Goal: Information Seeking & Learning: Check status

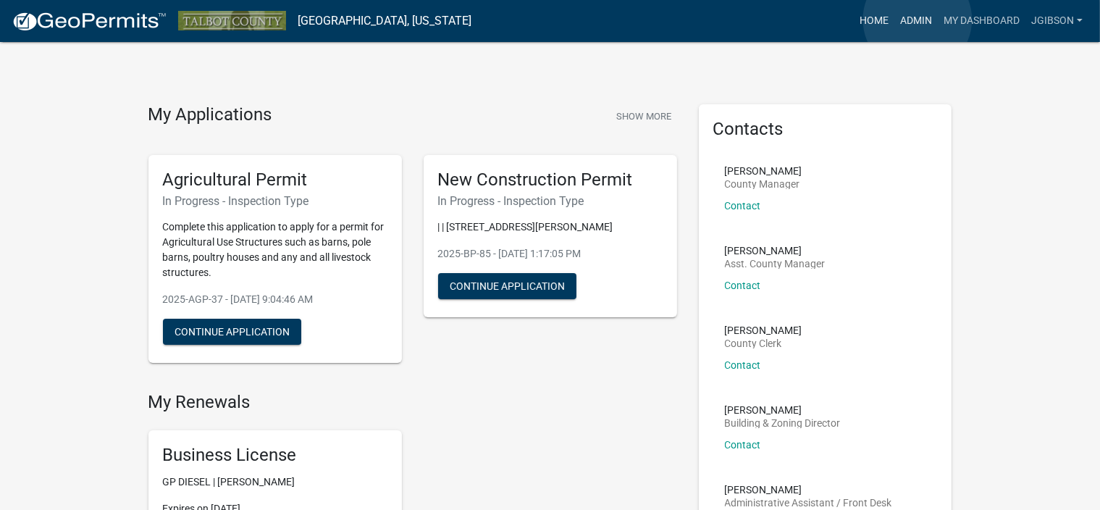
drag, startPoint x: 918, startPoint y: 20, endPoint x: 892, endPoint y: 32, distance: 28.8
click at [917, 20] on link "Admin" at bounding box center [916, 21] width 43 height 28
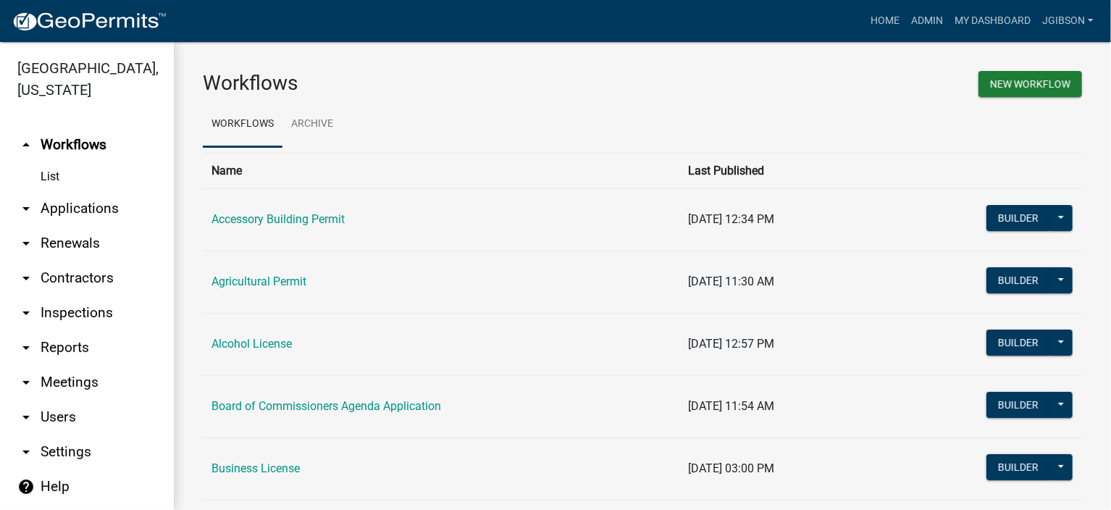
click at [32, 211] on icon "arrow_drop_down" at bounding box center [25, 208] width 17 height 17
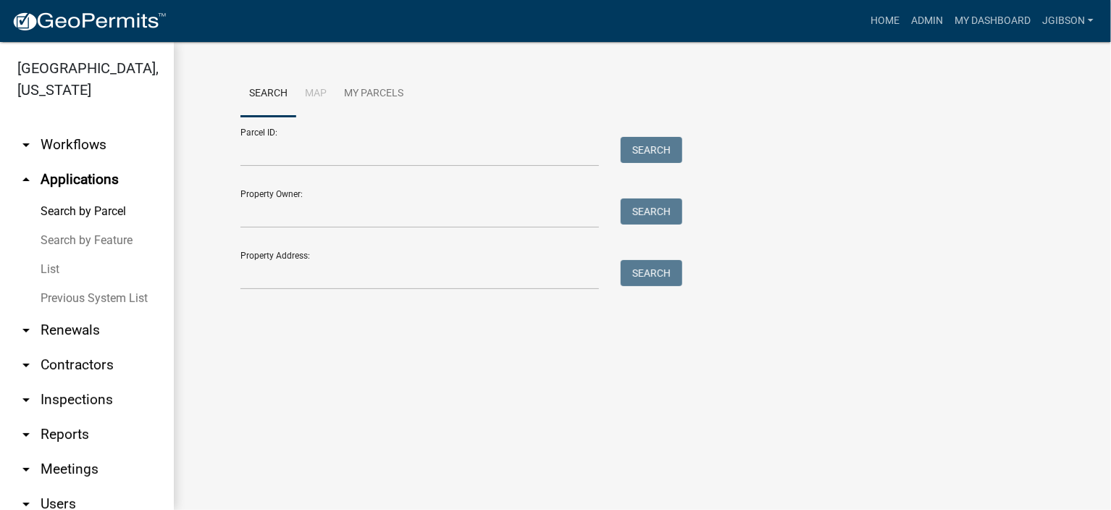
click at [64, 266] on link "List" at bounding box center [87, 269] width 174 height 29
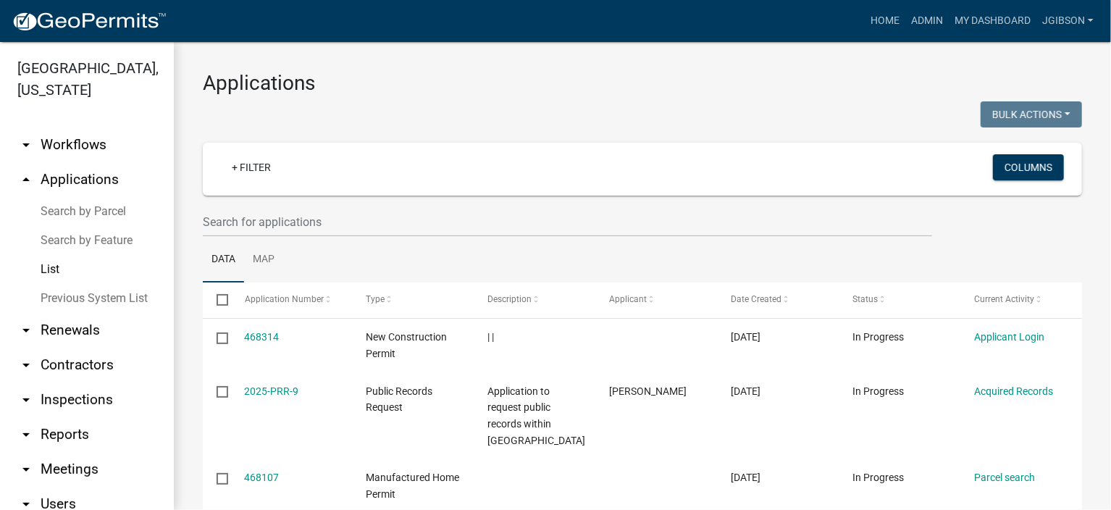
click at [55, 267] on link "List" at bounding box center [87, 269] width 174 height 29
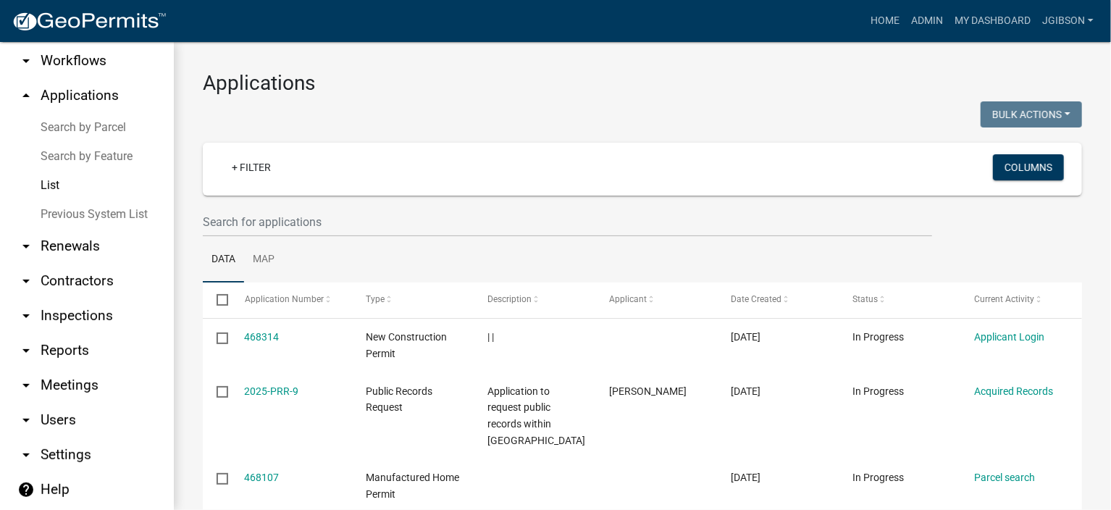
scroll to position [87, 0]
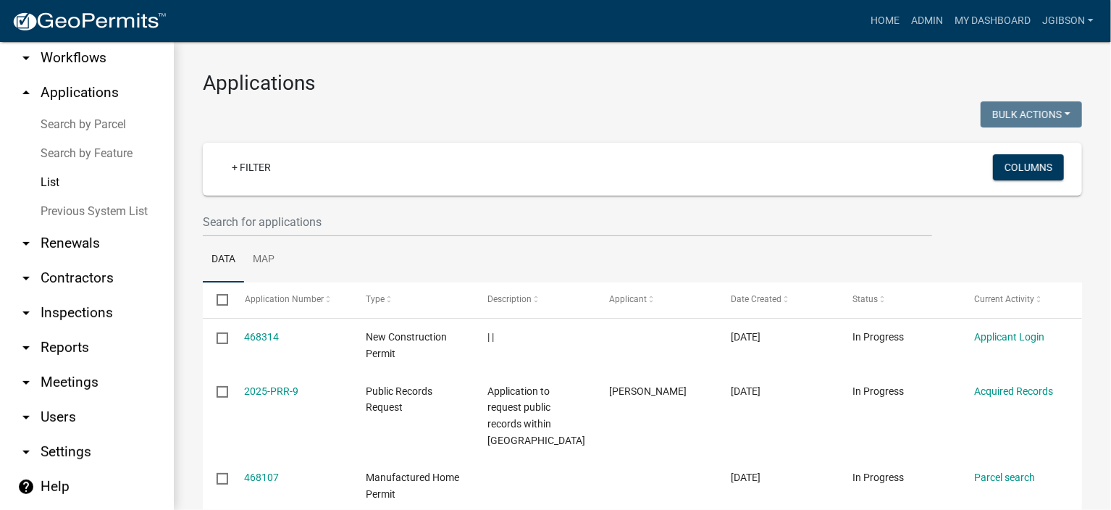
click at [26, 344] on icon "arrow_drop_down" at bounding box center [25, 347] width 17 height 17
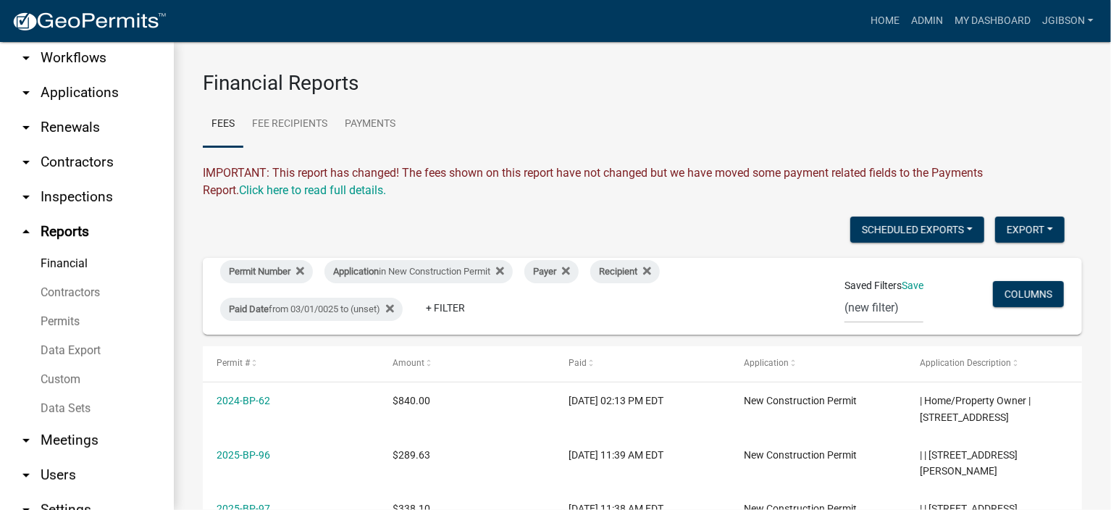
click at [71, 259] on link "Financial" at bounding box center [87, 263] width 174 height 29
click at [78, 257] on link "Financial" at bounding box center [87, 263] width 174 height 29
click at [64, 256] on link "Financial" at bounding box center [87, 263] width 174 height 29
drag, startPoint x: 402, startPoint y: 311, endPoint x: 325, endPoint y: 300, distance: 78.3
click at [401, 310] on div "Paid Date from 03/01/0025 to (unset)" at bounding box center [311, 309] width 183 height 23
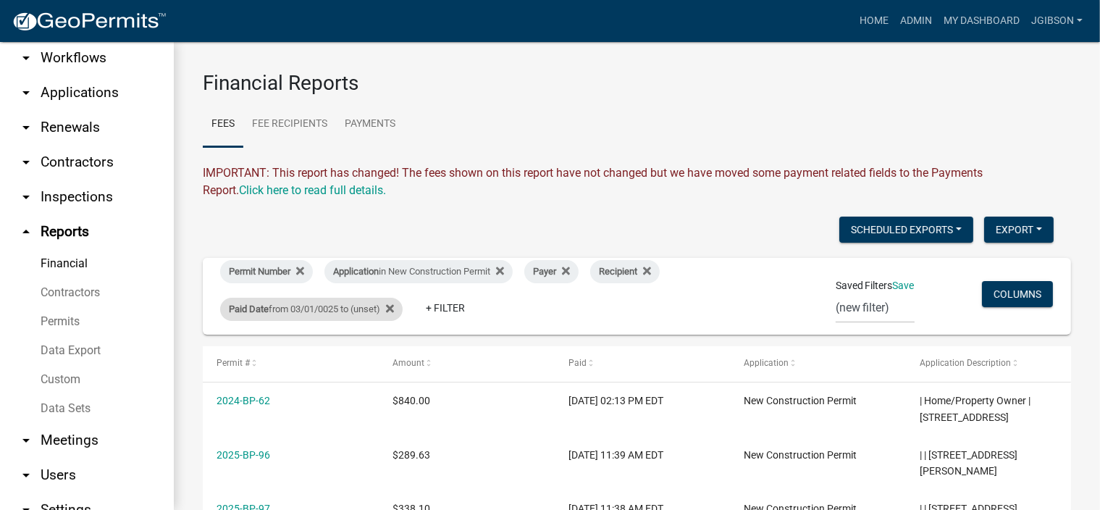
select select "custom"
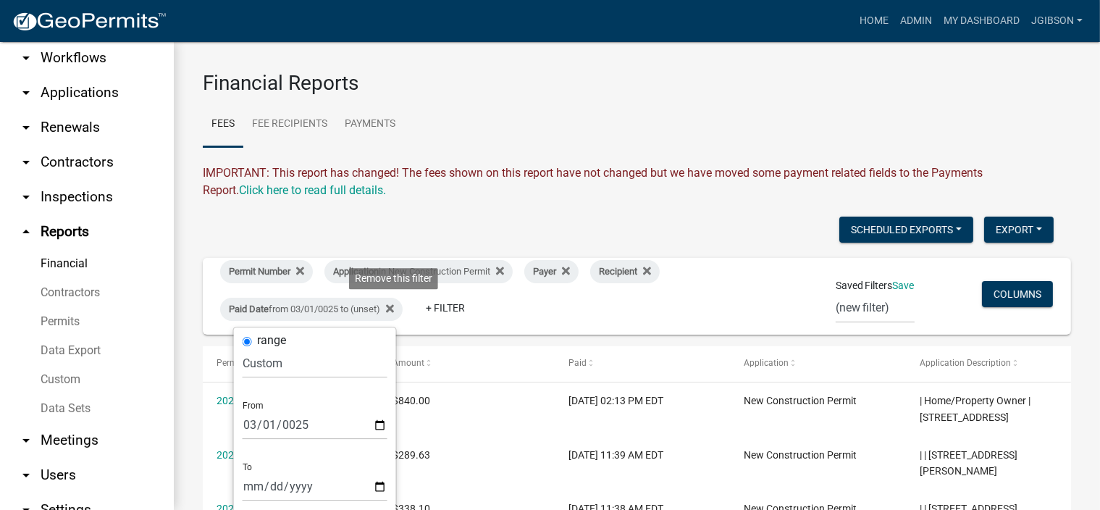
click at [394, 309] on icon at bounding box center [390, 309] width 8 height 12
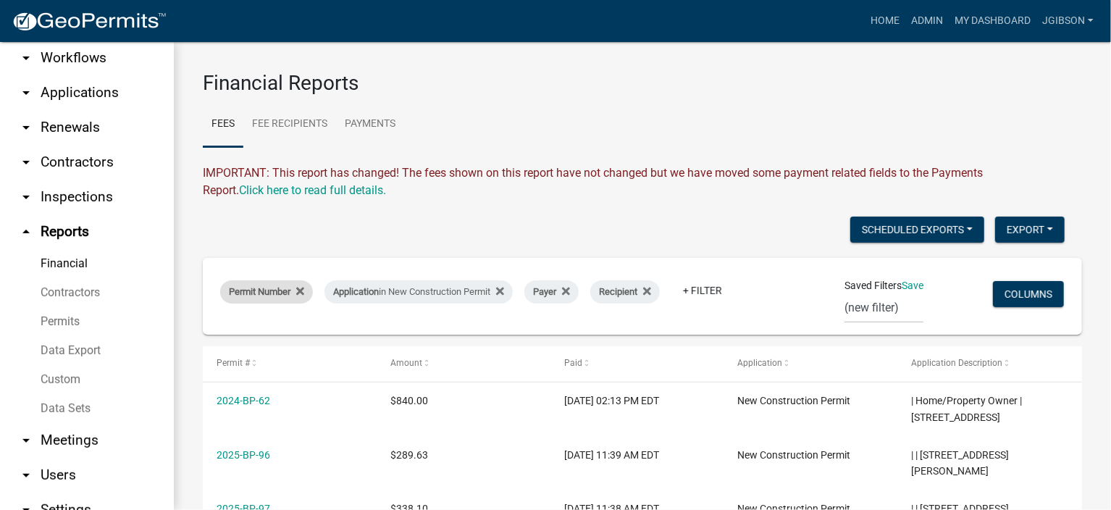
click at [306, 289] on div "Permit Number" at bounding box center [266, 291] width 93 height 23
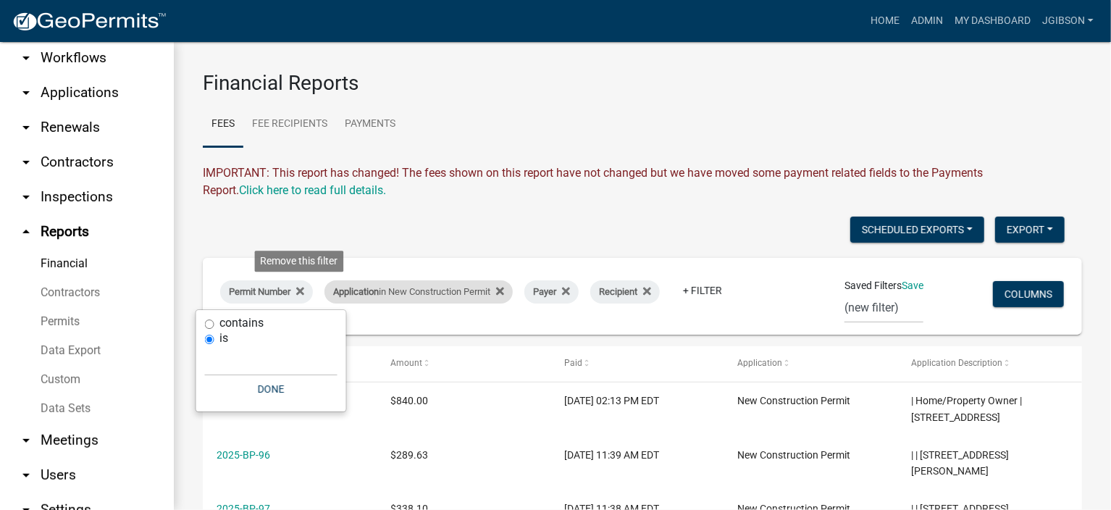
drag, startPoint x: 306, startPoint y: 293, endPoint x: 327, endPoint y: 291, distance: 21.8
click at [306, 292] on div "Permit Number Remove this filter" at bounding box center [266, 291] width 93 height 23
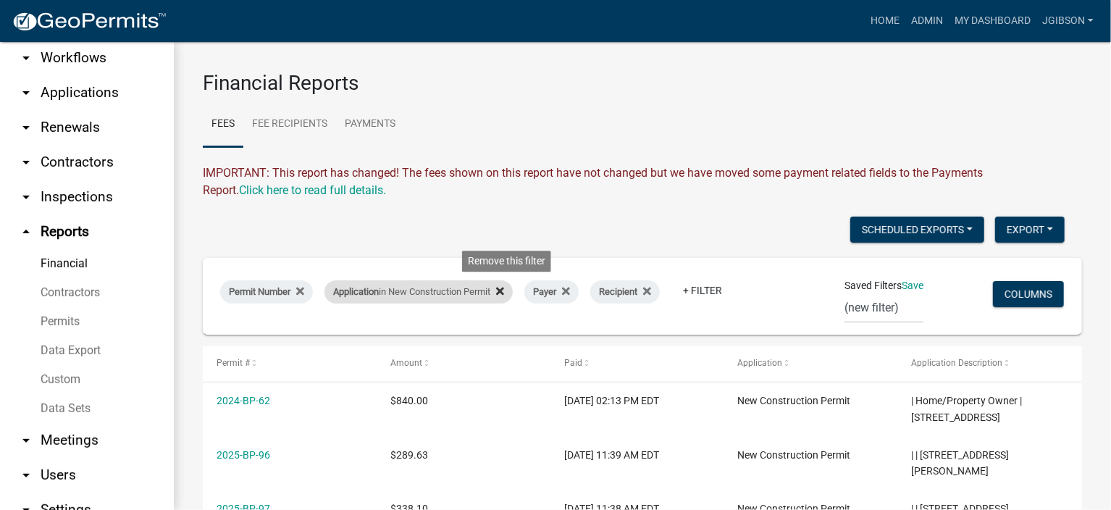
click at [504, 291] on icon at bounding box center [500, 291] width 8 height 12
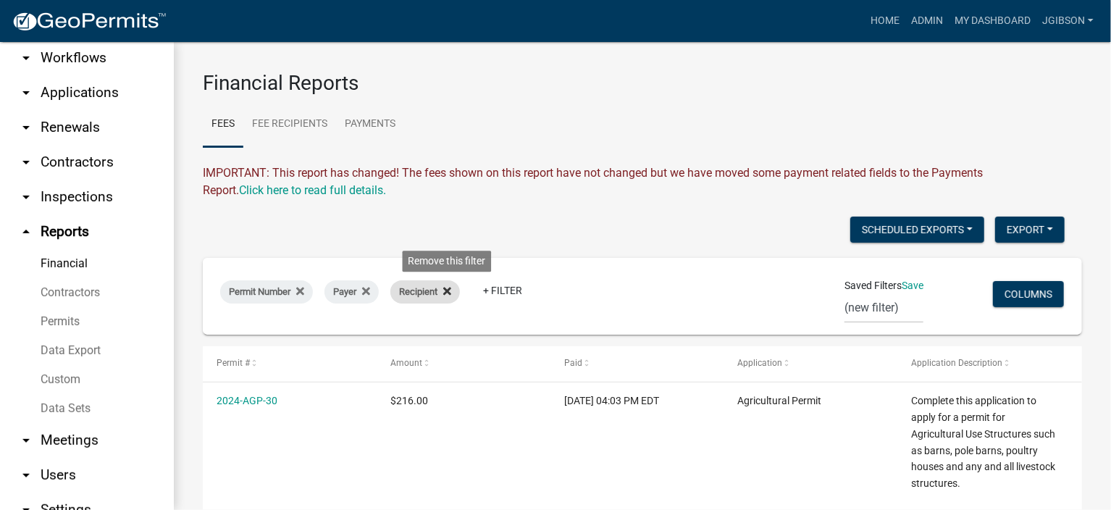
click at [451, 294] on icon at bounding box center [447, 292] width 8 height 8
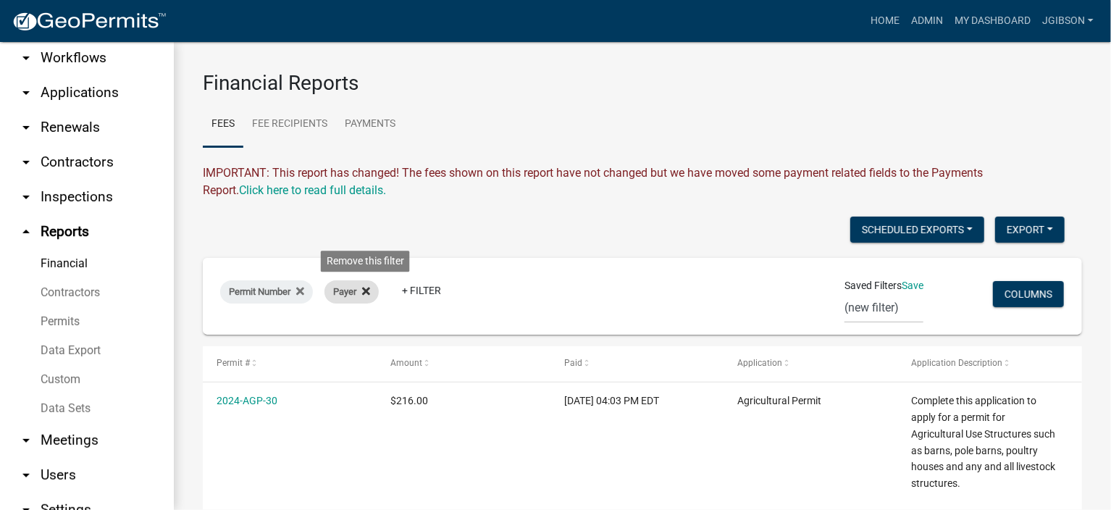
click at [369, 294] on icon at bounding box center [366, 291] width 8 height 12
click at [307, 293] on div "Permit Number" at bounding box center [266, 291] width 93 height 23
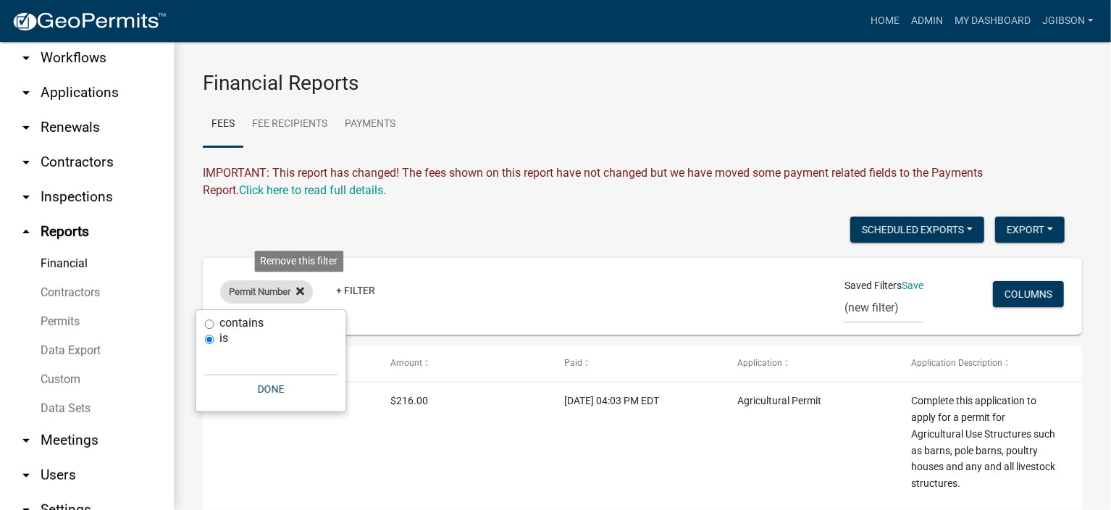
click at [304, 293] on icon at bounding box center [300, 291] width 8 height 12
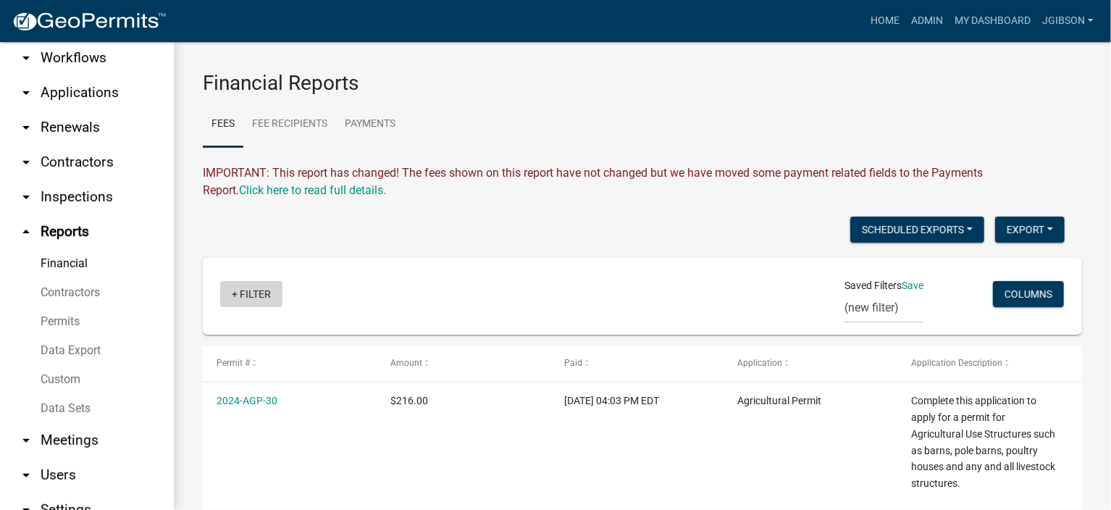
click at [238, 301] on link "+ Filter" at bounding box center [251, 294] width 62 height 26
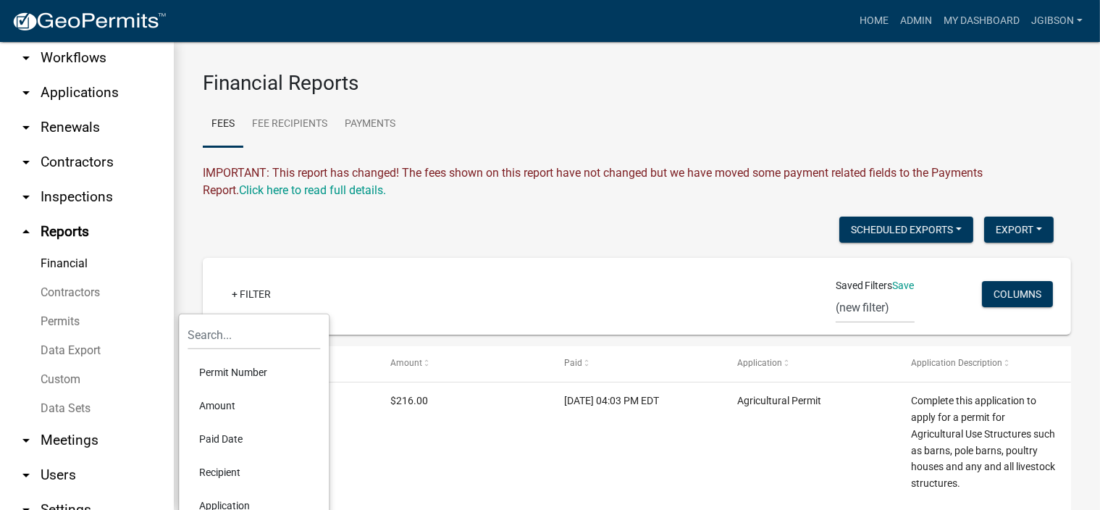
click at [243, 430] on li "Paid Date" at bounding box center [254, 438] width 133 height 33
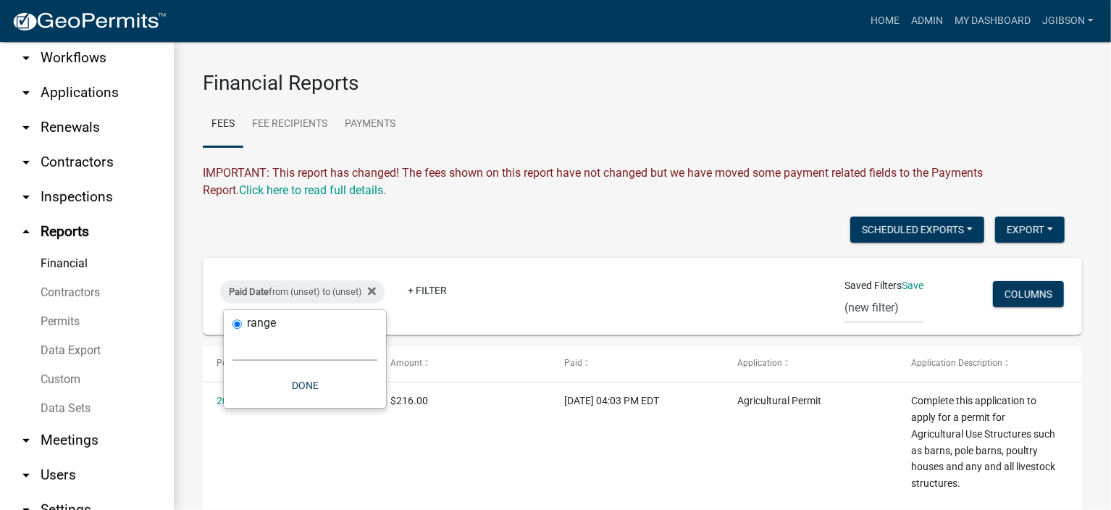
click at [263, 350] on select "[DATE] [DATE] Current Week Previous Week Current Month Last Month Current Calen…" at bounding box center [305, 346] width 145 height 30
select select "previous_1_months"
click at [233, 331] on select "[DATE] [DATE] Current Week Previous Week Current Month Last Month Current Calen…" at bounding box center [305, 346] width 145 height 30
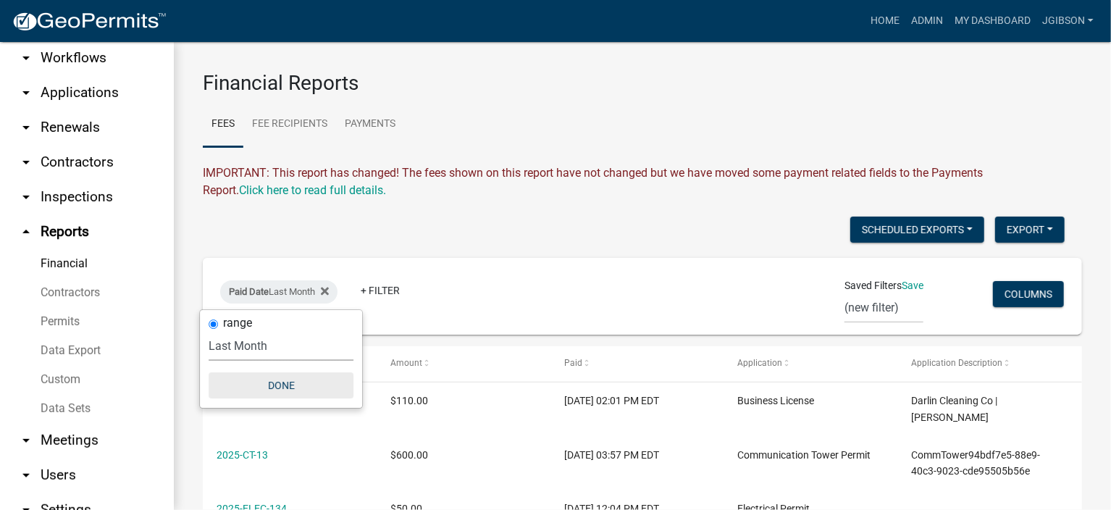
click at [306, 378] on button "Done" at bounding box center [281, 385] width 145 height 26
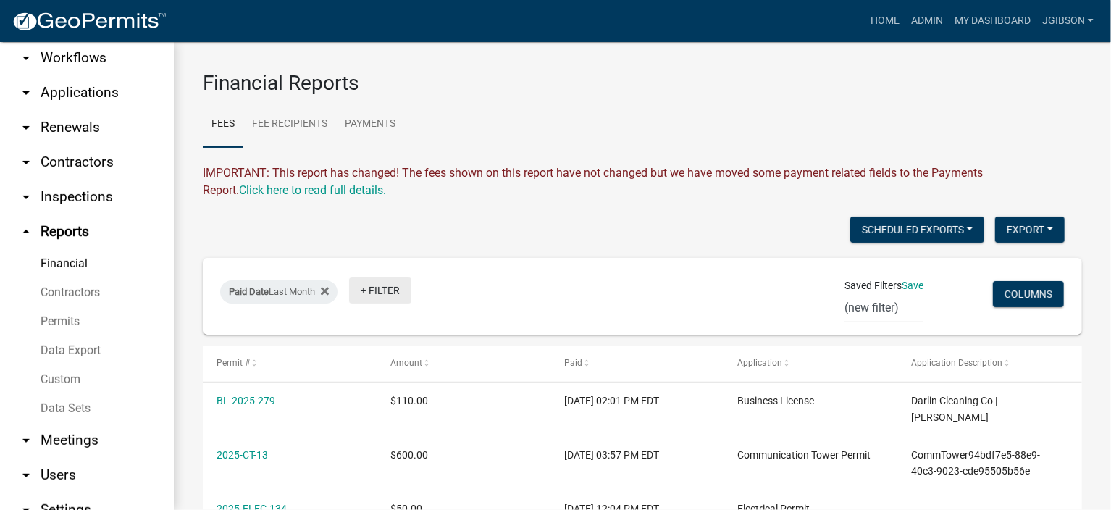
click at [372, 290] on link "+ Filter" at bounding box center [380, 290] width 62 height 26
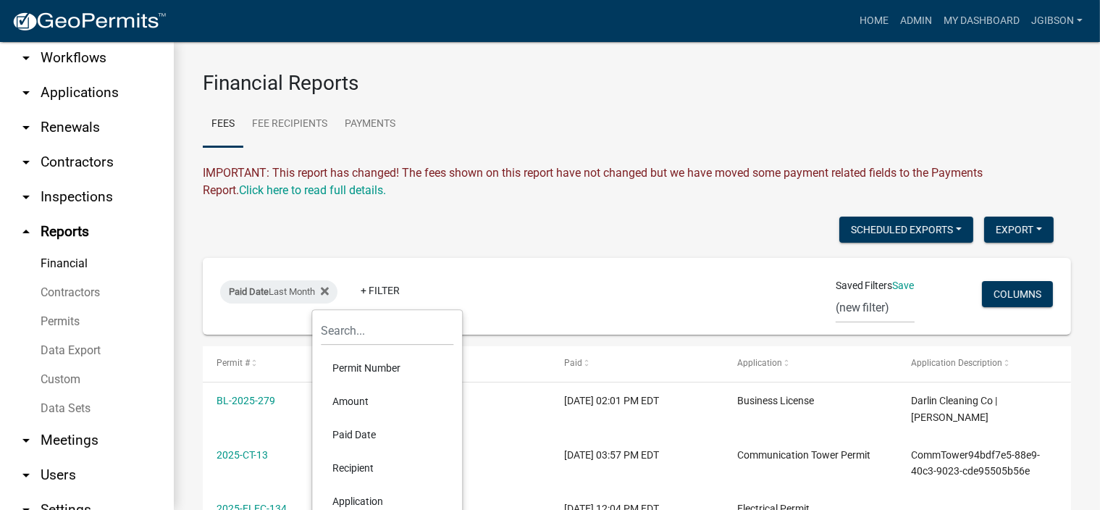
click at [368, 366] on li "Permit Number" at bounding box center [387, 367] width 133 height 33
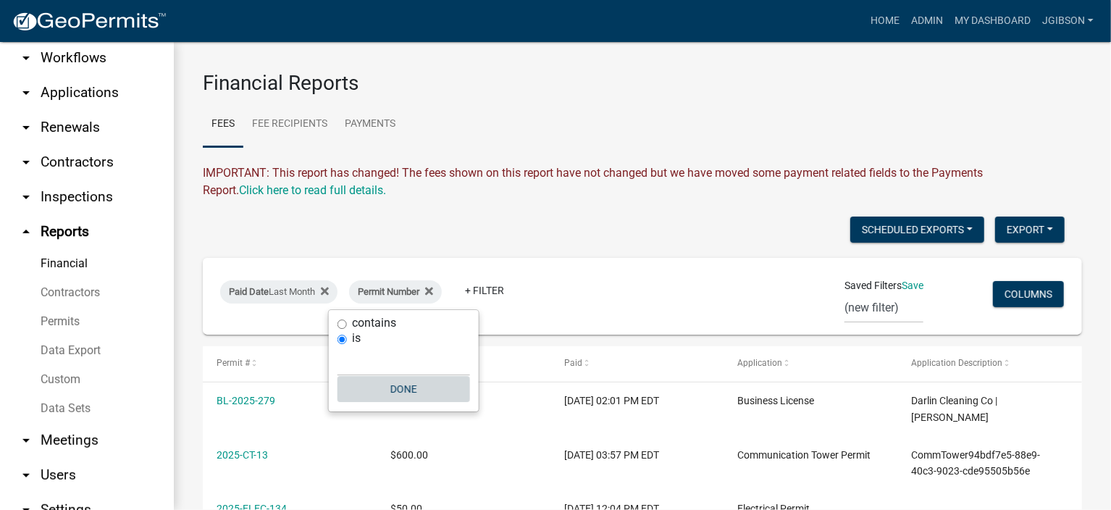
click at [385, 388] on button "Done" at bounding box center [404, 389] width 133 height 26
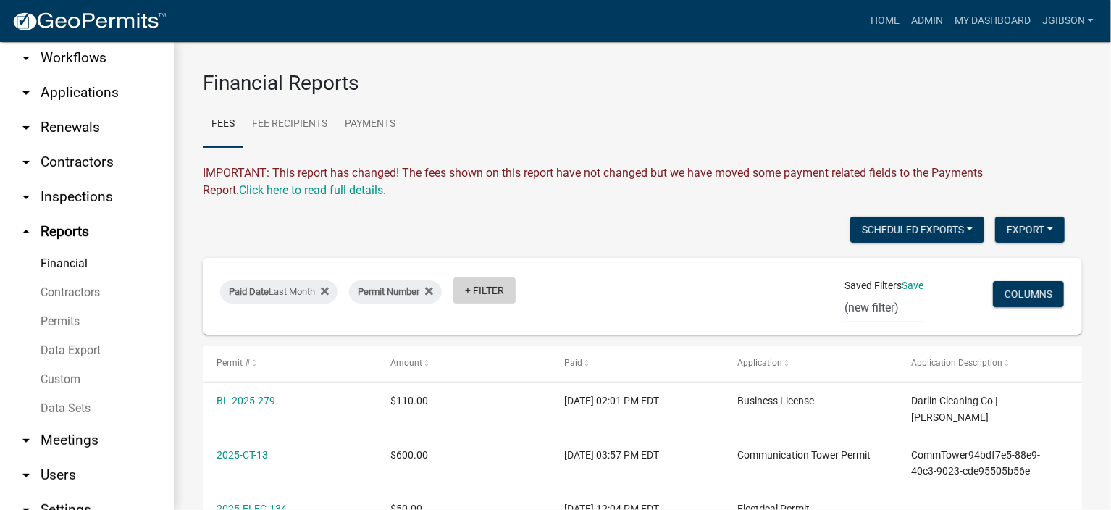
click at [480, 288] on link "+ Filter" at bounding box center [484, 290] width 62 height 26
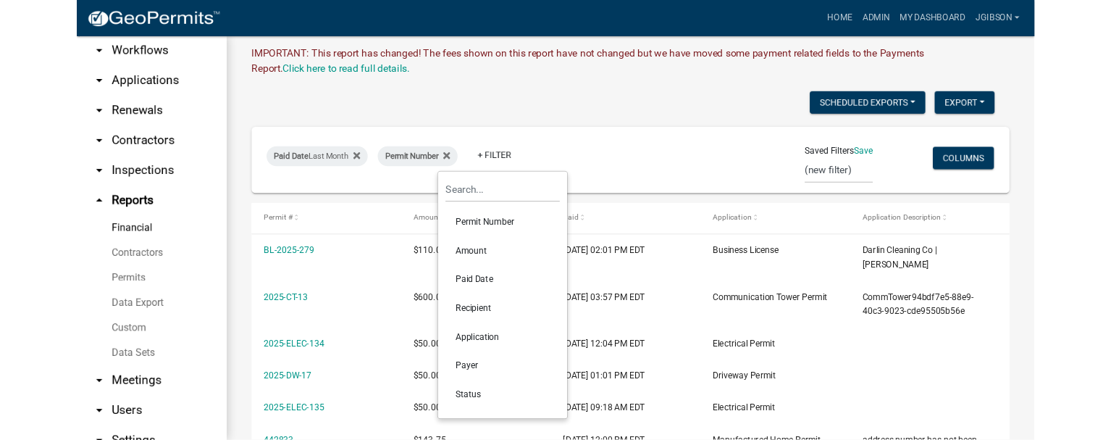
scroll to position [145, 0]
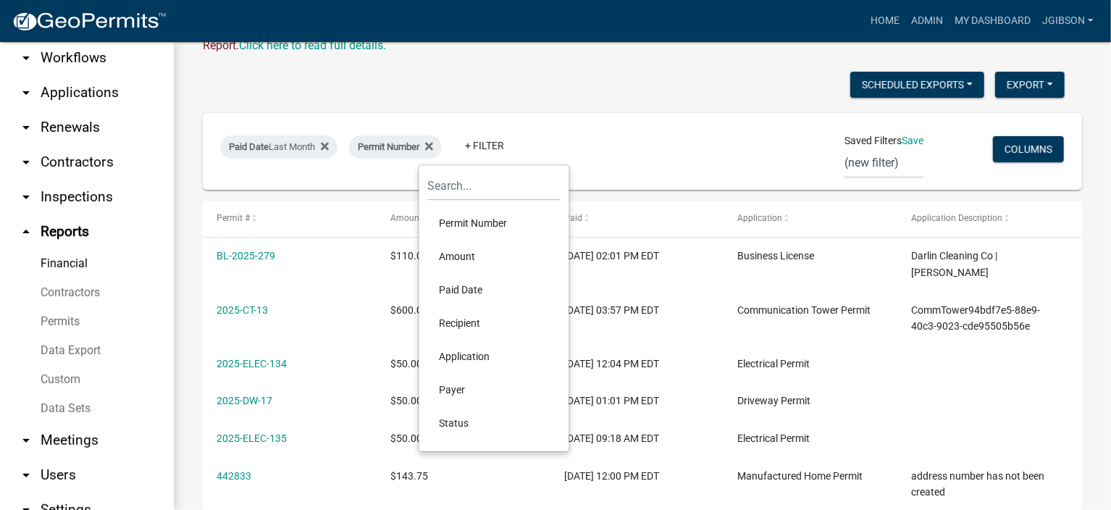
click at [472, 351] on li "Application" at bounding box center [494, 356] width 133 height 33
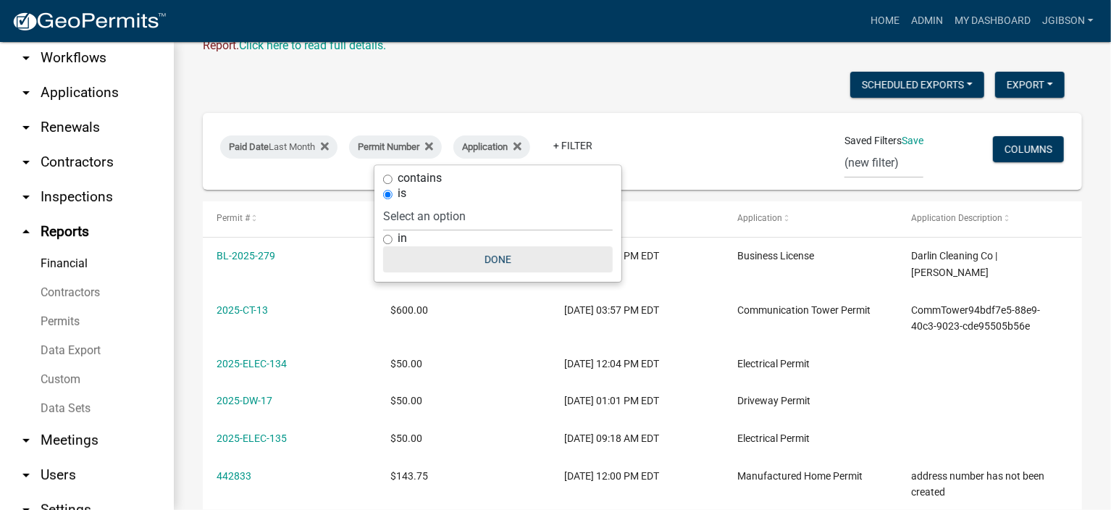
click at [513, 256] on button "Done" at bounding box center [498, 259] width 230 height 26
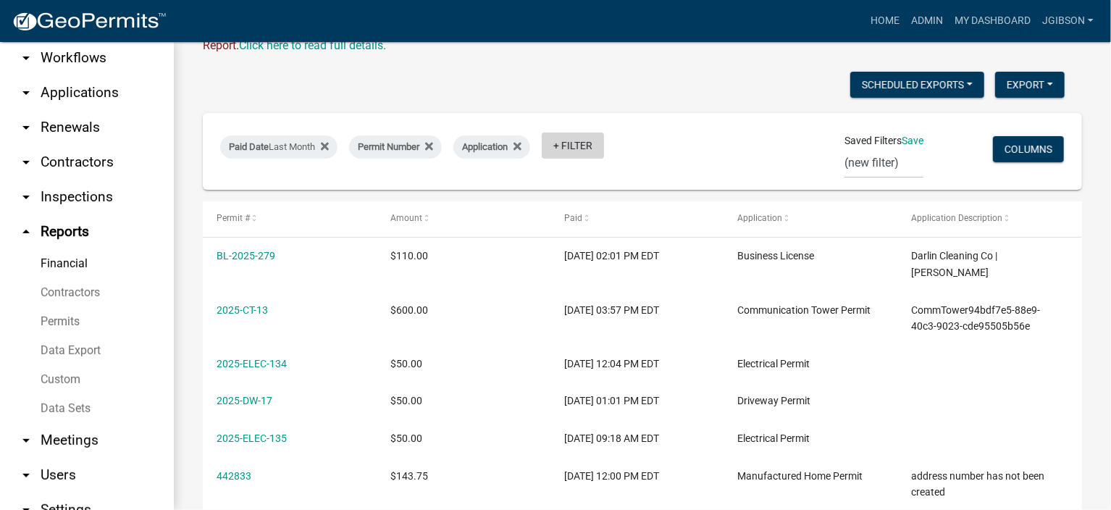
click at [565, 147] on link "+ Filter" at bounding box center [573, 146] width 62 height 26
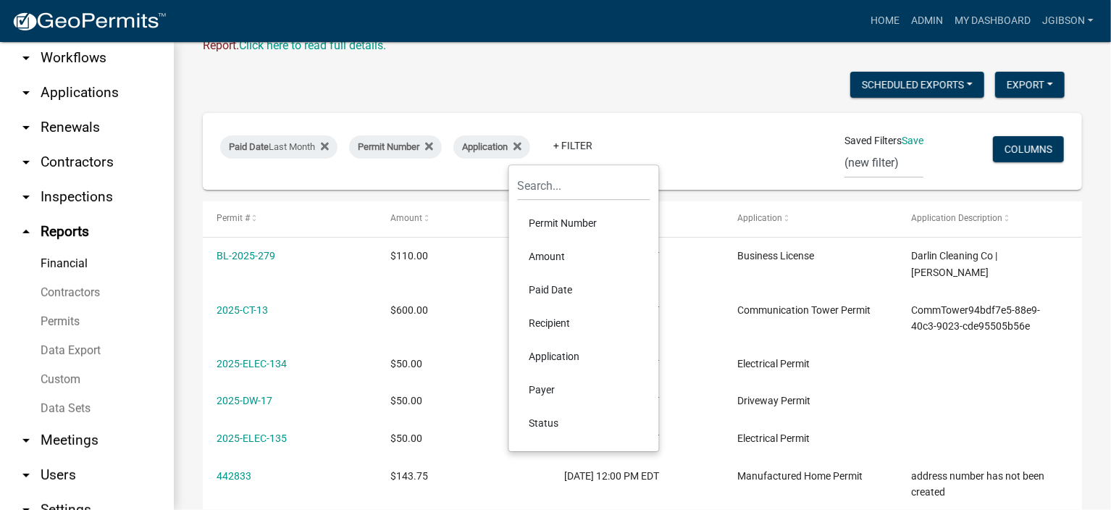
click at [553, 389] on li "Payer" at bounding box center [584, 389] width 133 height 33
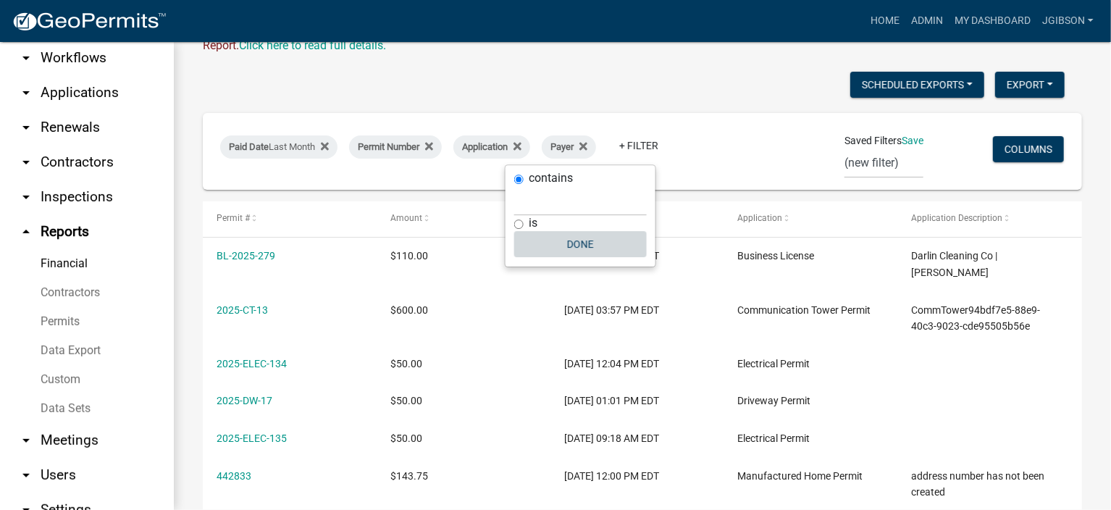
click at [582, 244] on button "Done" at bounding box center [580, 244] width 133 height 26
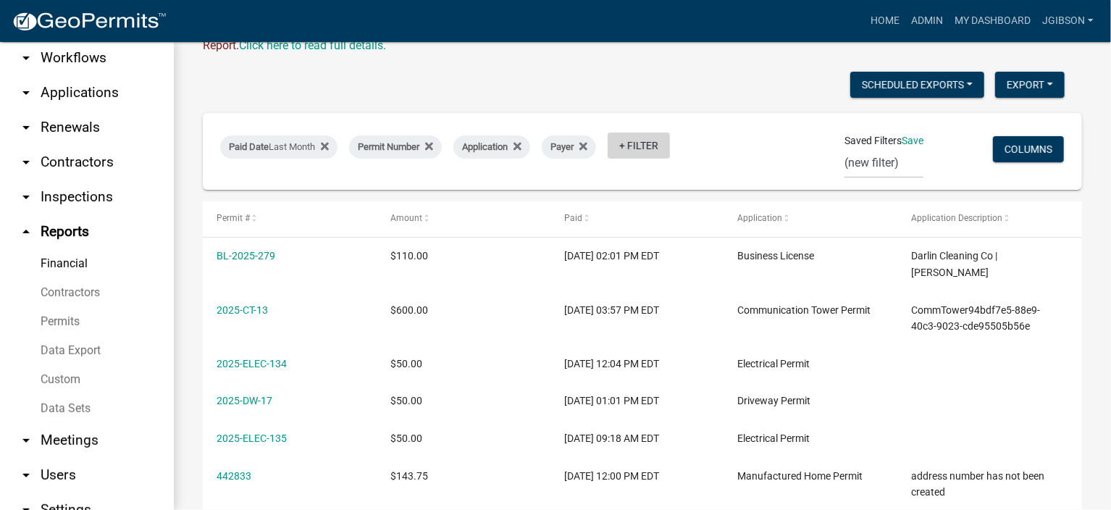
click at [632, 144] on link "+ Filter" at bounding box center [639, 146] width 62 height 26
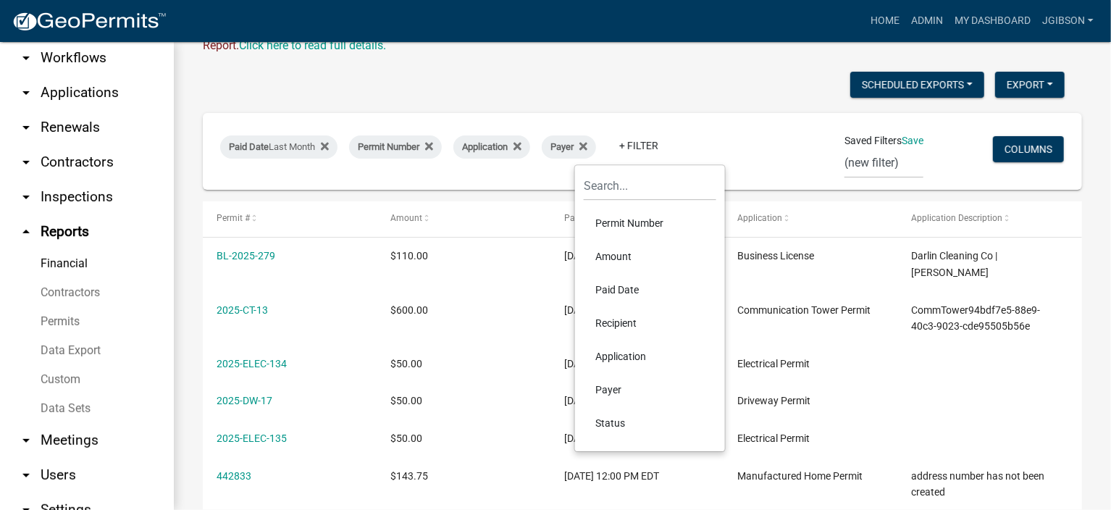
click at [621, 320] on li "Recipient" at bounding box center [650, 322] width 133 height 33
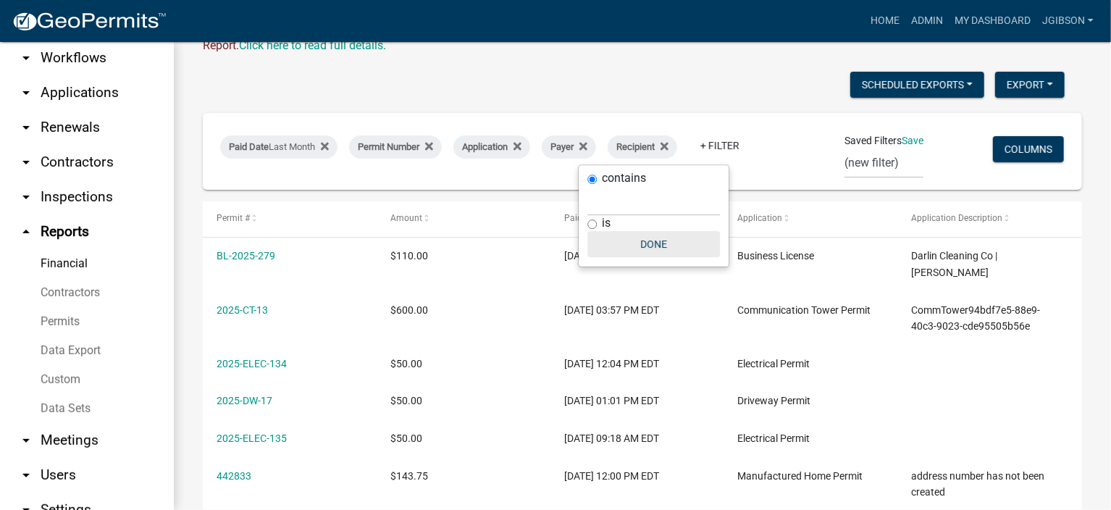
click at [661, 246] on button "Done" at bounding box center [653, 244] width 133 height 26
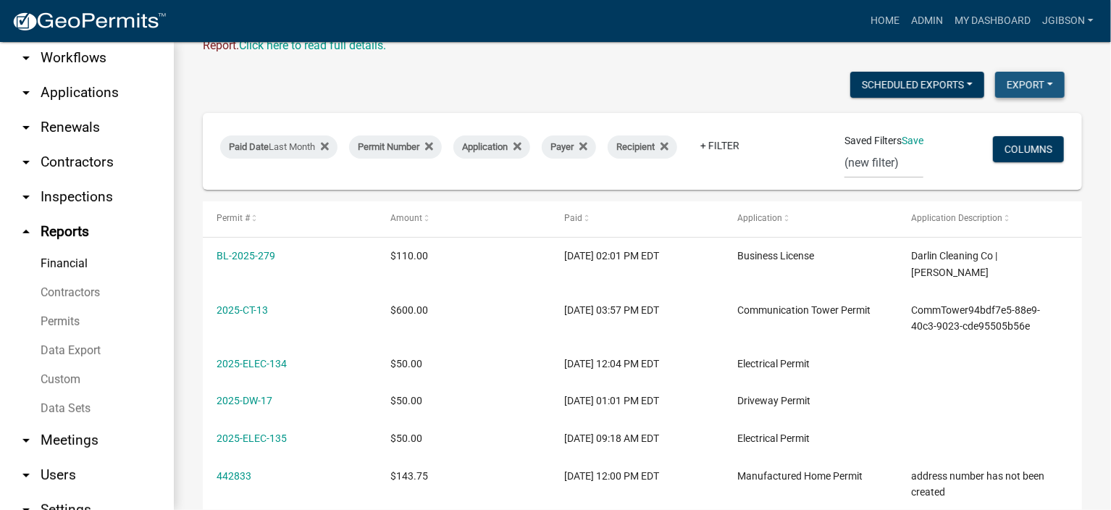
click at [1037, 78] on button "Export" at bounding box center [1030, 85] width 70 height 26
click at [992, 123] on button "Excel Format (.xlsx)" at bounding box center [997, 122] width 135 height 35
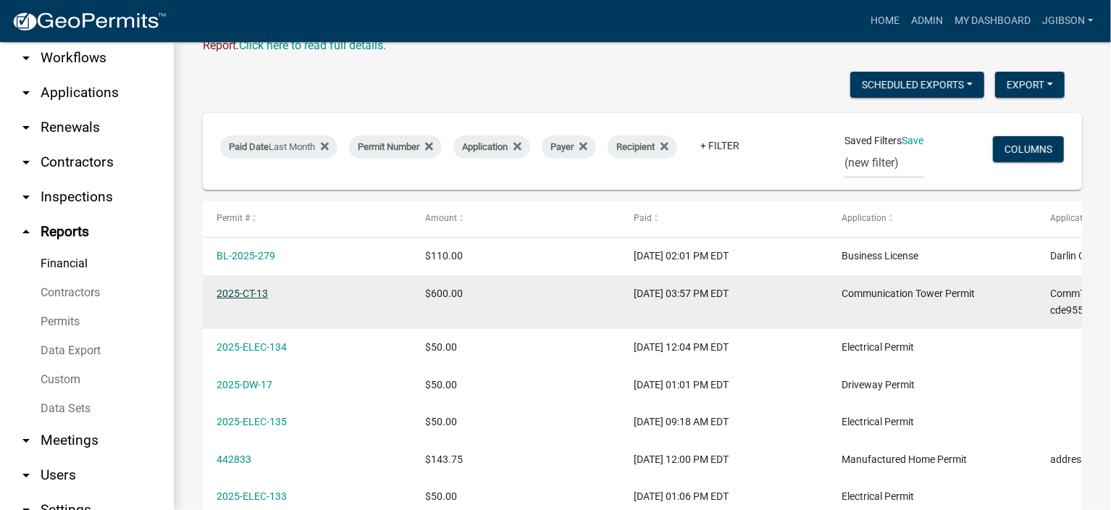
click at [259, 291] on link "2025-CT-13" at bounding box center [242, 294] width 51 height 12
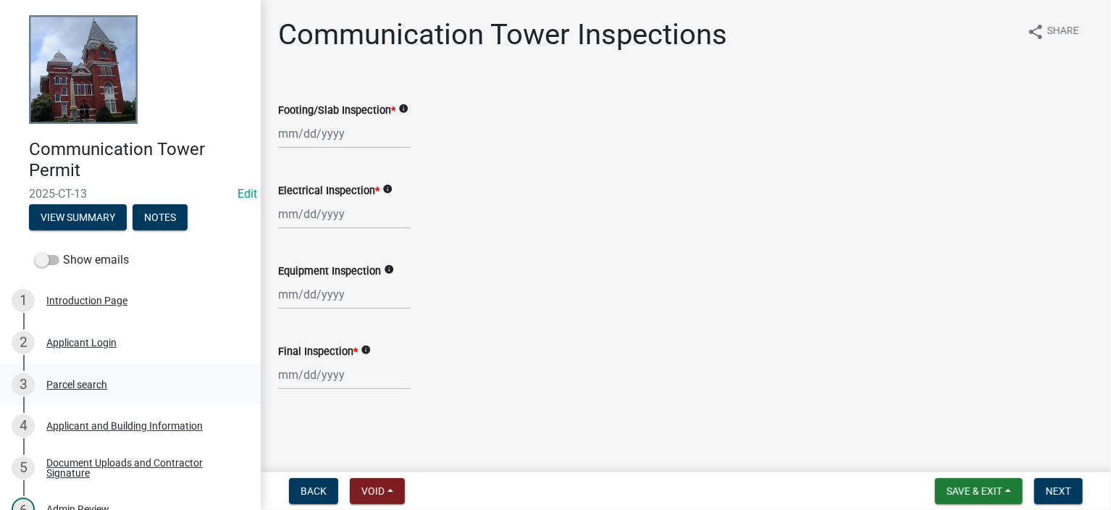
click at [88, 380] on div "Parcel search" at bounding box center [76, 385] width 61 height 10
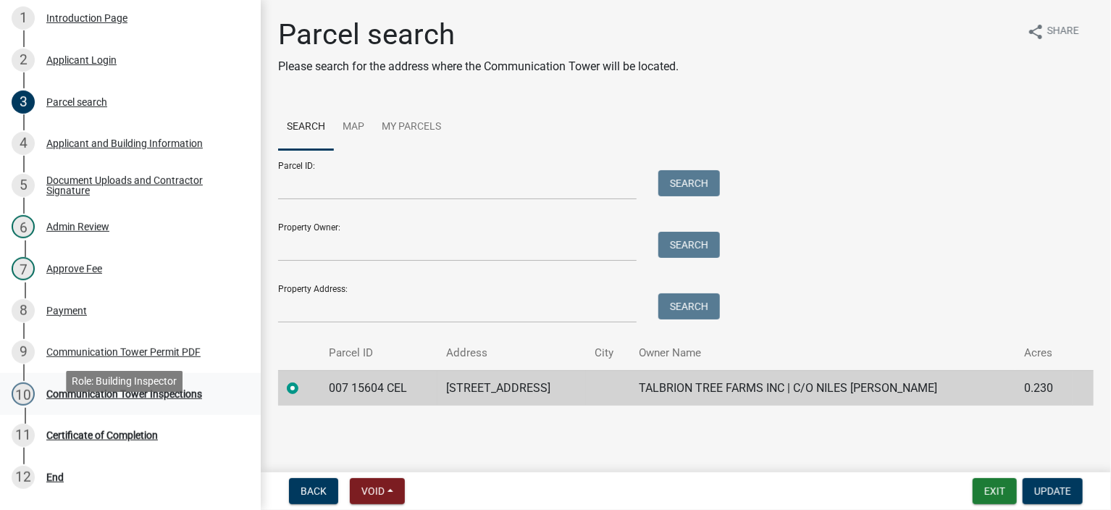
scroll to position [290, 0]
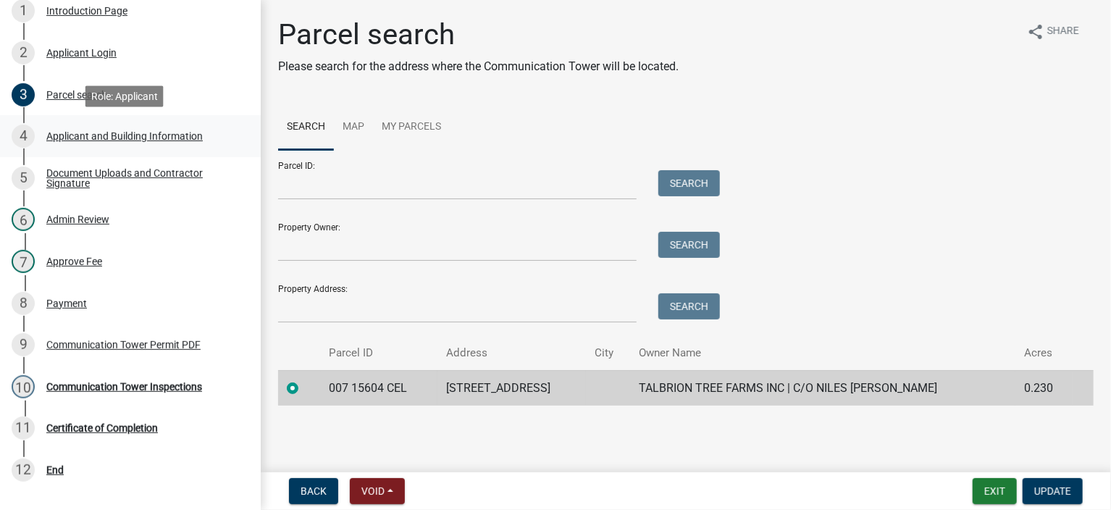
click at [130, 138] on div "Applicant and Building Information" at bounding box center [124, 136] width 156 height 10
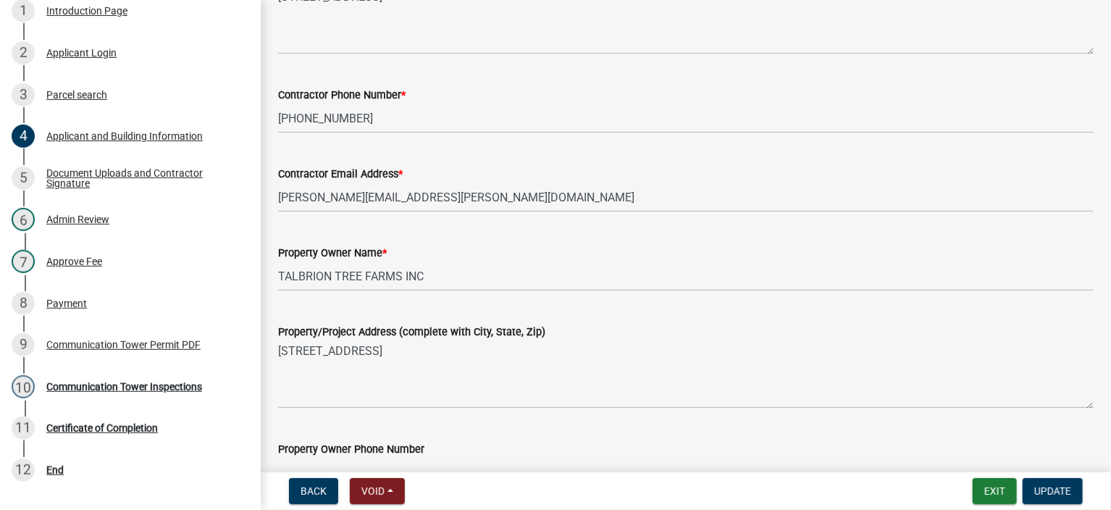
scroll to position [0, 0]
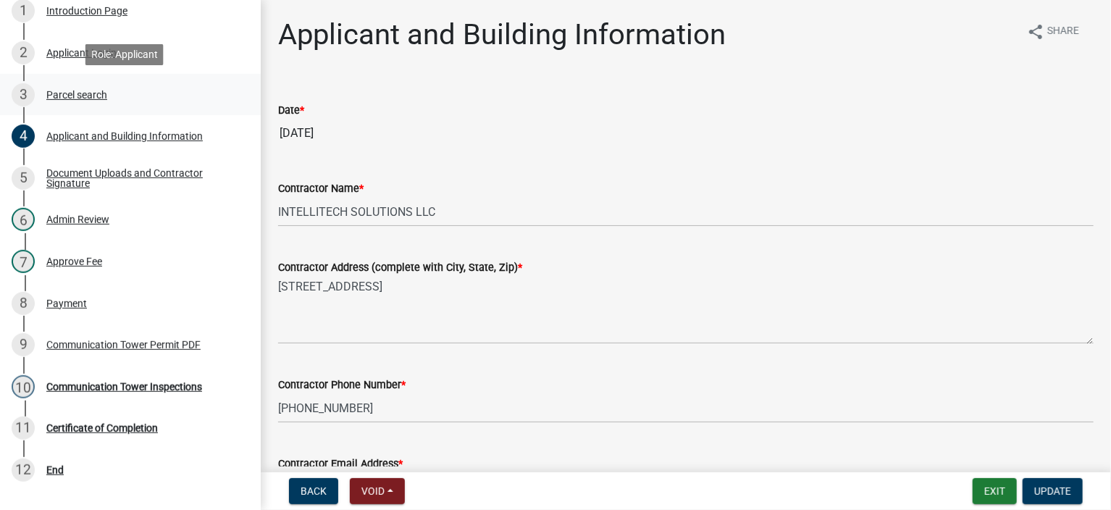
click at [81, 90] on div "Parcel search" at bounding box center [76, 95] width 61 height 10
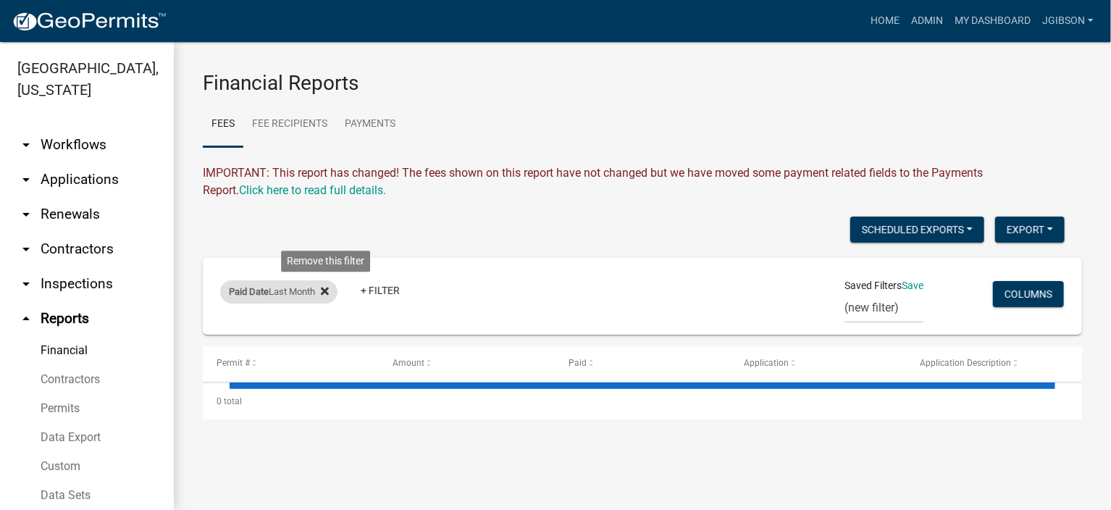
click at [329, 292] on icon at bounding box center [325, 291] width 8 height 12
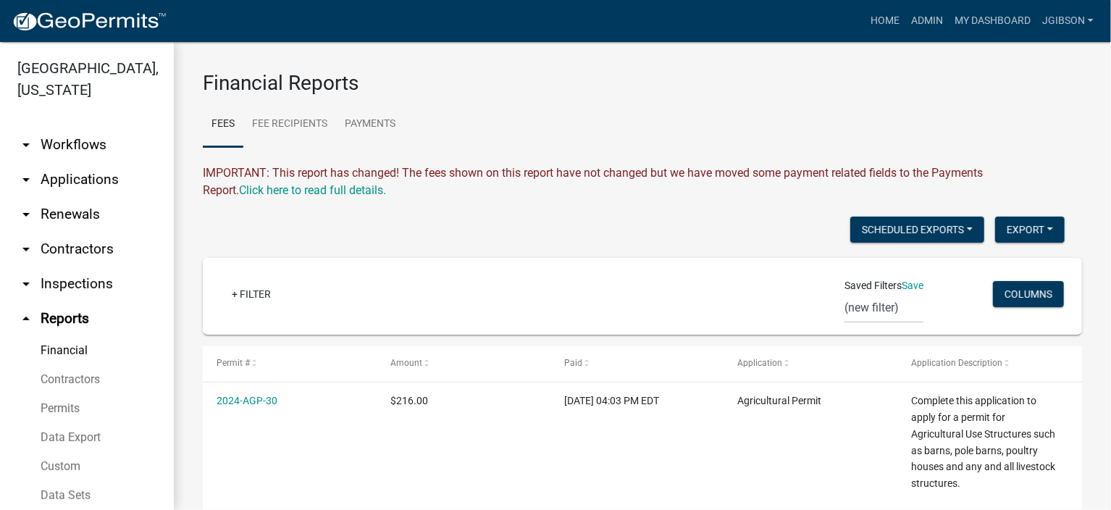
scroll to position [72, 0]
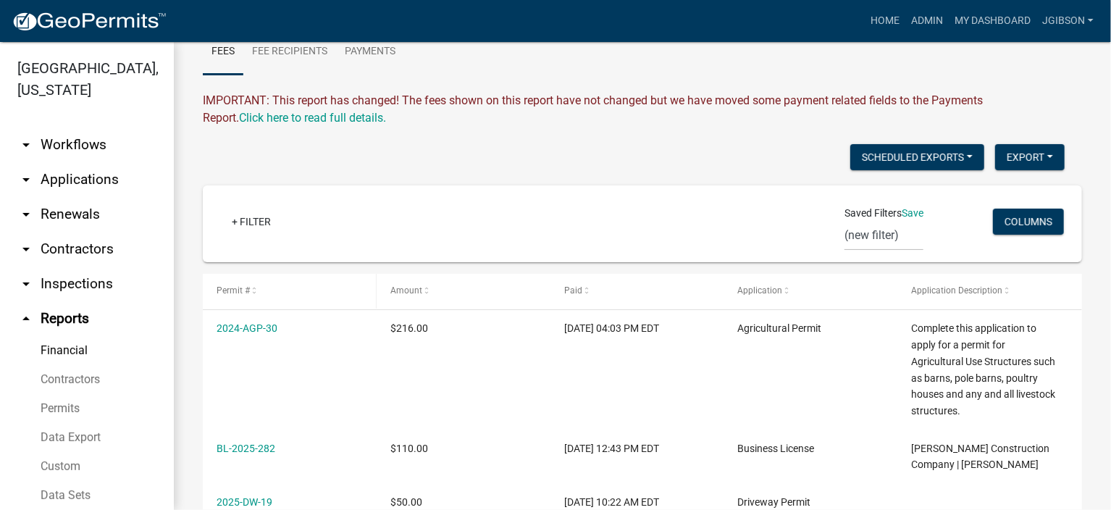
click at [254, 292] on span at bounding box center [254, 291] width 9 height 10
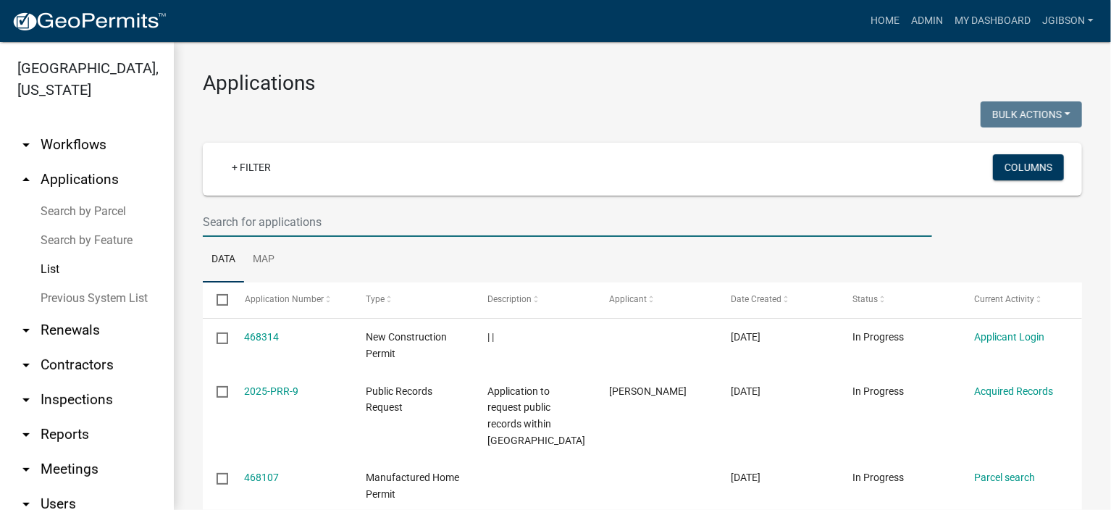
click at [251, 219] on input "text" at bounding box center [567, 222] width 729 height 30
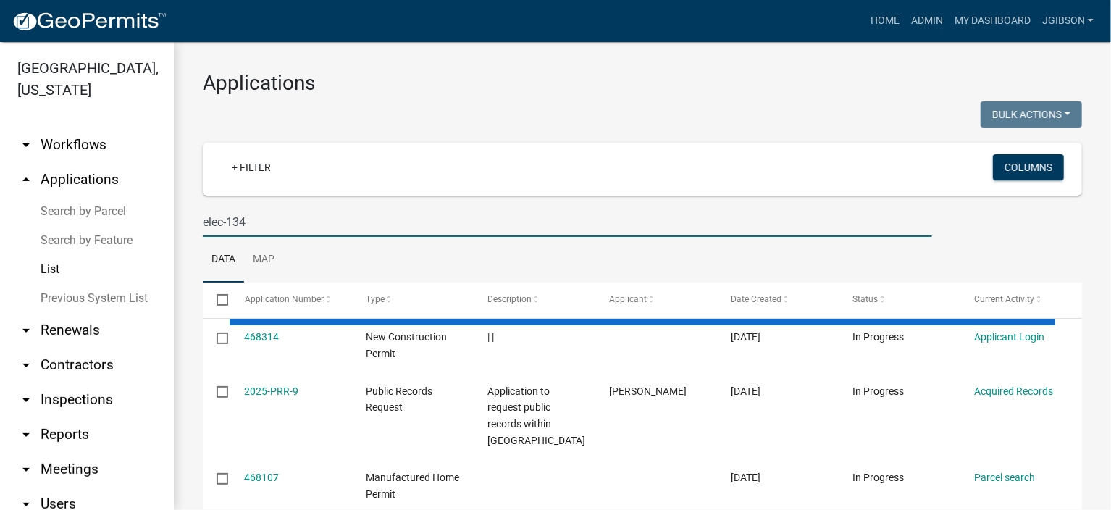
type input "elec-134"
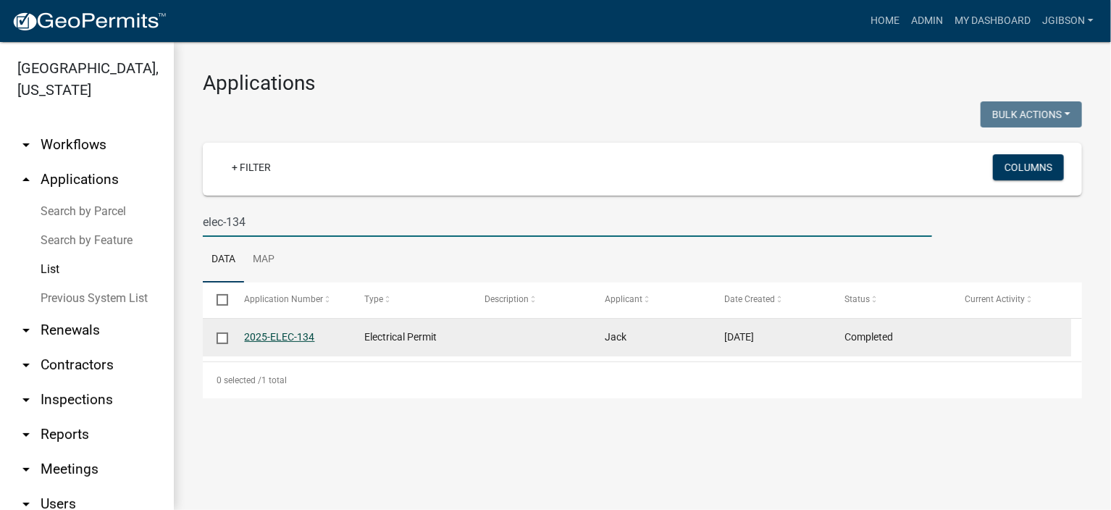
click at [292, 334] on link "2025-ELEC-134" at bounding box center [280, 337] width 70 height 12
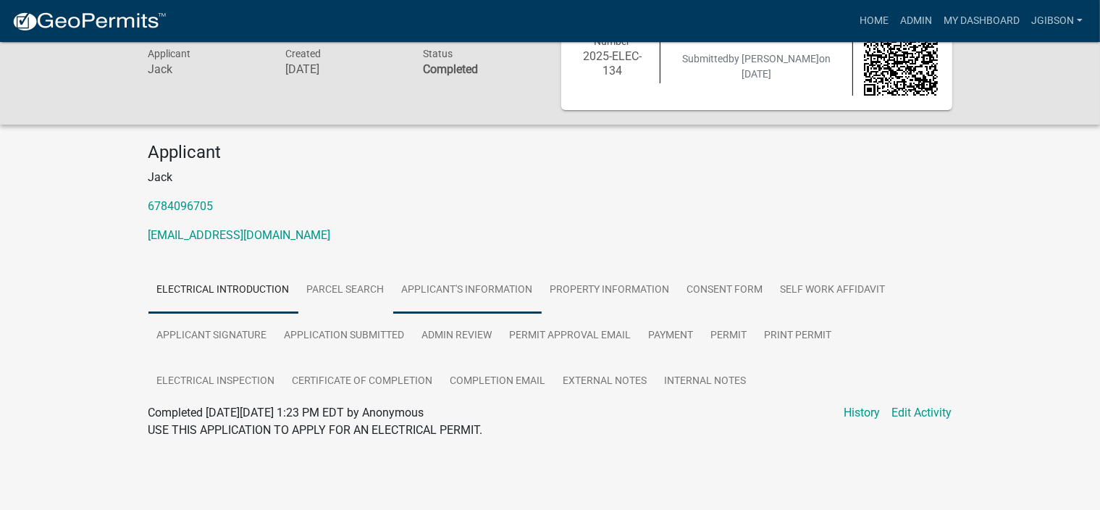
scroll to position [51, 0]
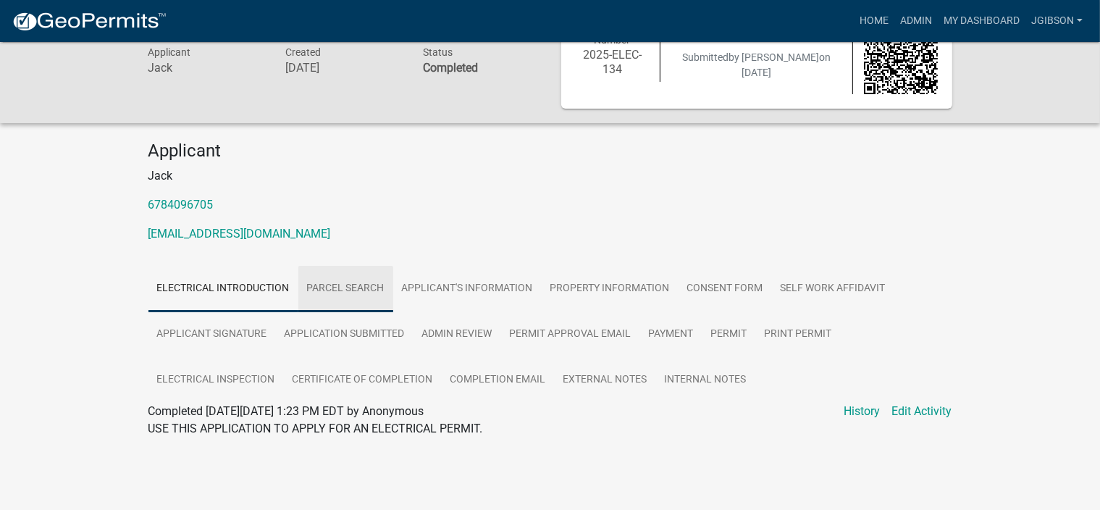
click at [371, 277] on link "Parcel search" at bounding box center [345, 289] width 95 height 46
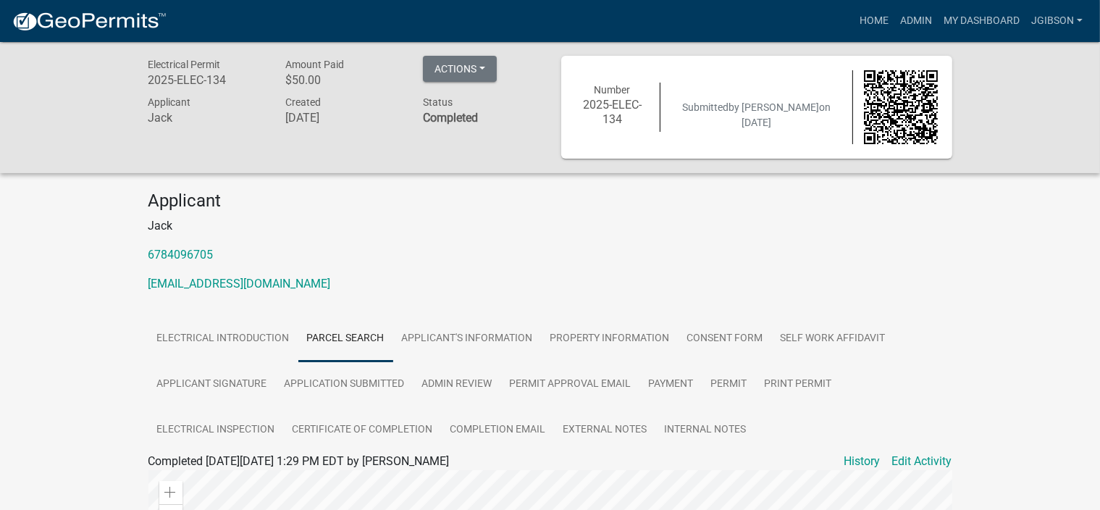
scroll to position [0, 0]
click at [452, 332] on link "Applicant's Information" at bounding box center [467, 340] width 148 height 46
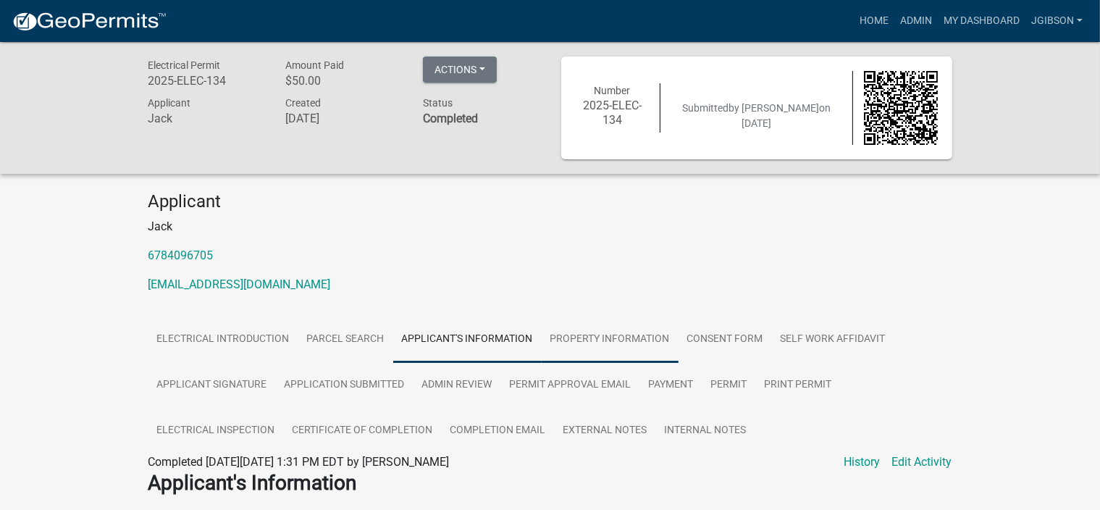
click at [606, 334] on link "Property Information" at bounding box center [610, 340] width 137 height 46
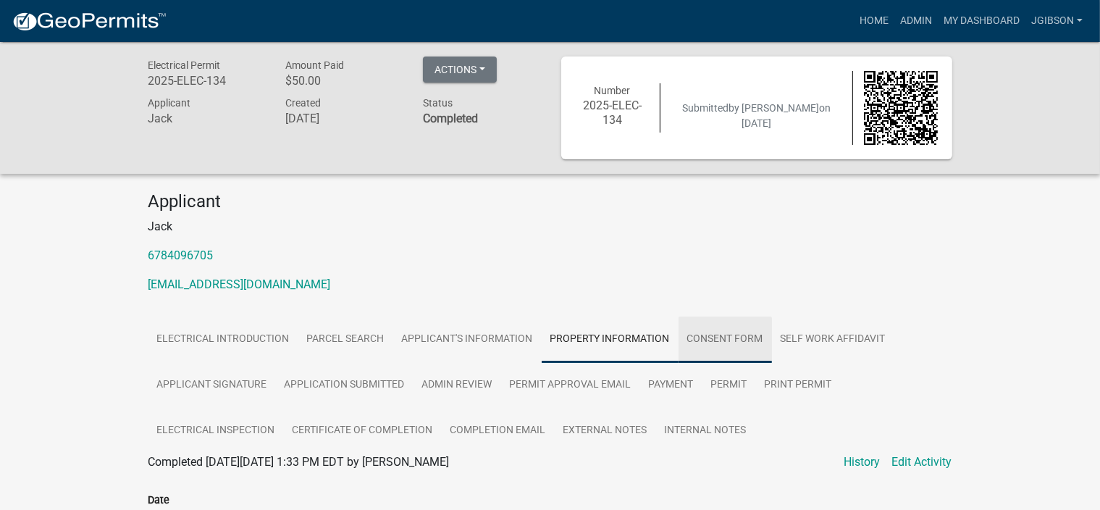
click at [724, 330] on link "Consent Form" at bounding box center [725, 340] width 93 height 46
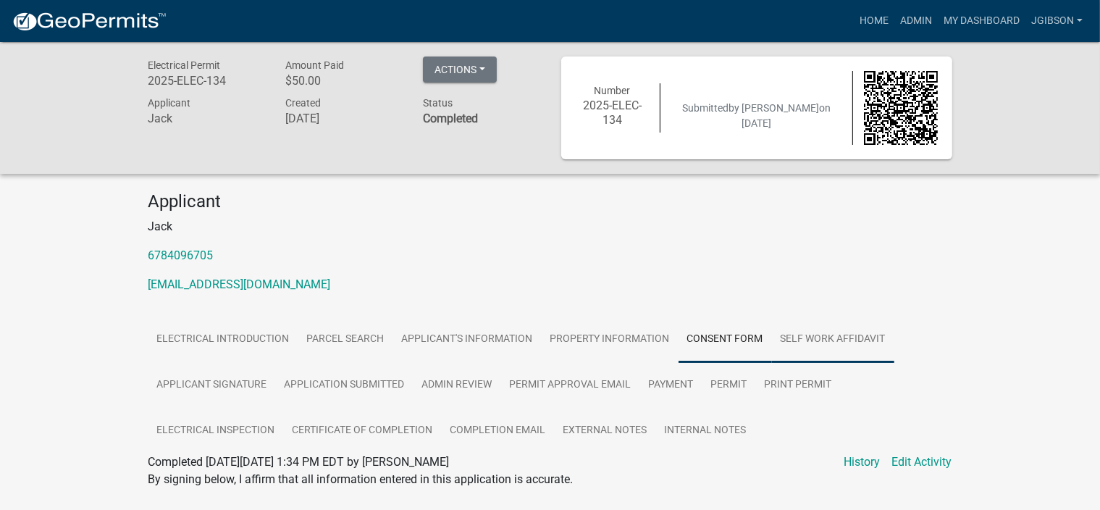
click at [810, 331] on link "Self Work Affidavit" at bounding box center [833, 340] width 122 height 46
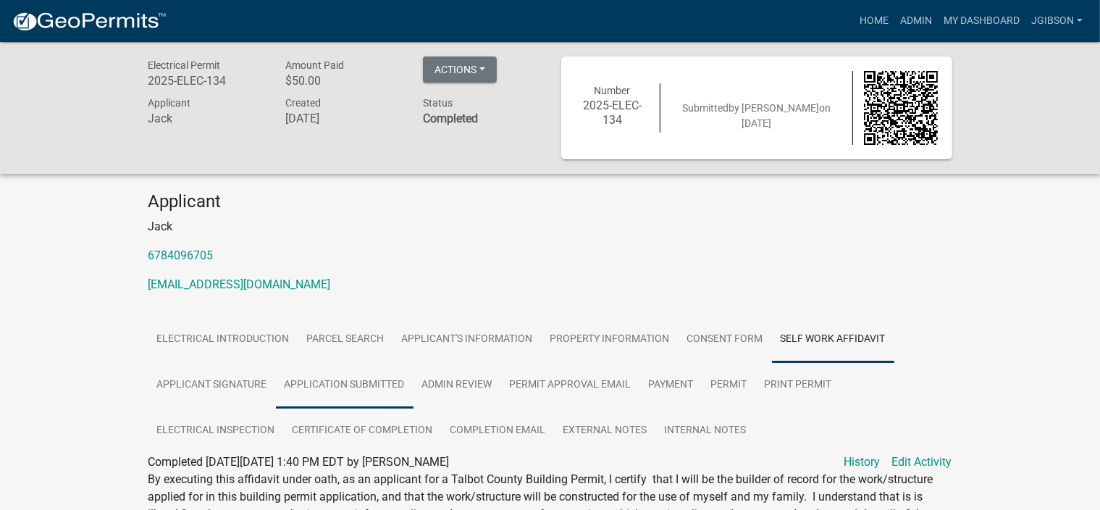
click at [356, 378] on link "Application Submitted" at bounding box center [345, 385] width 138 height 46
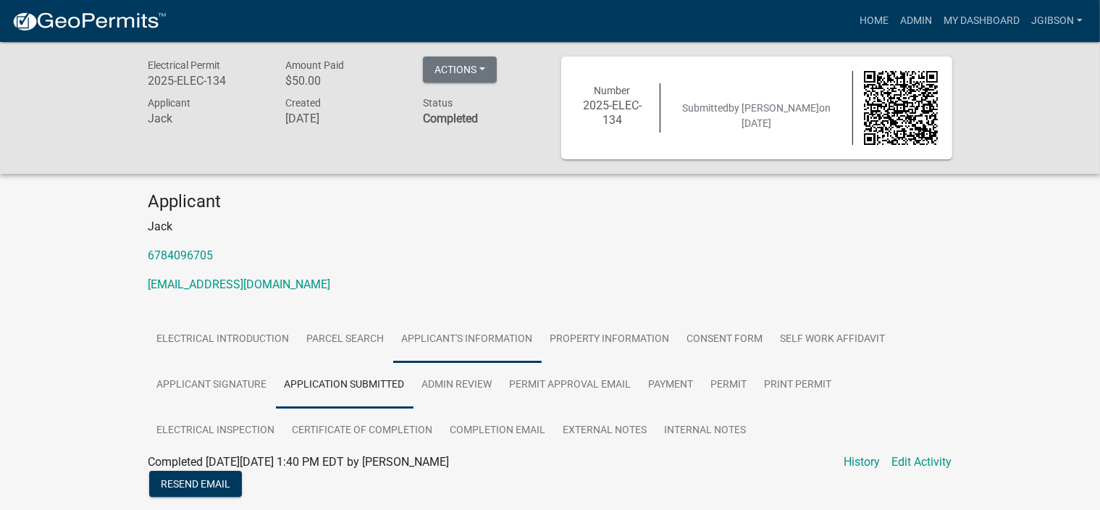
click at [457, 331] on link "Applicant's Information" at bounding box center [467, 340] width 148 height 46
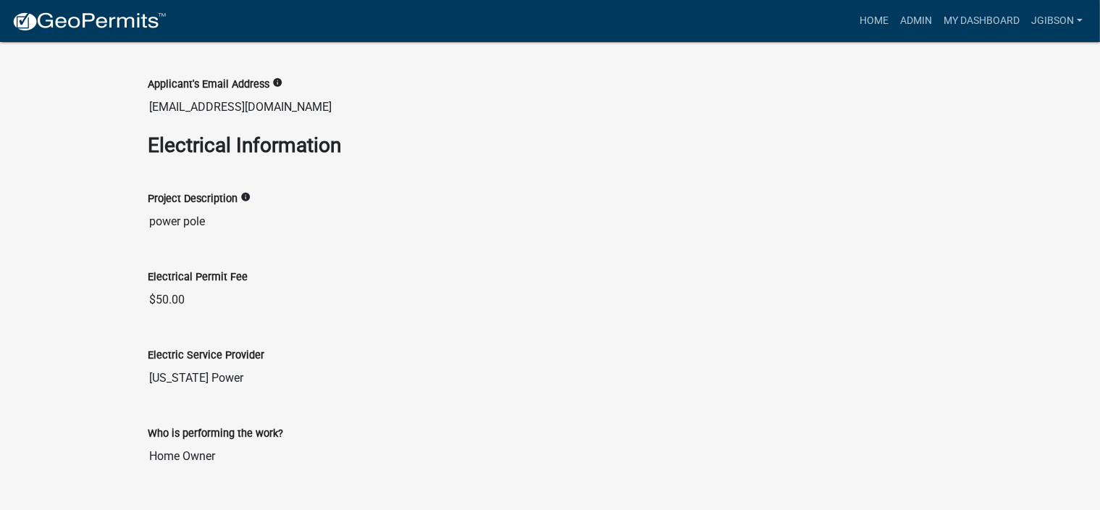
scroll to position [795, 0]
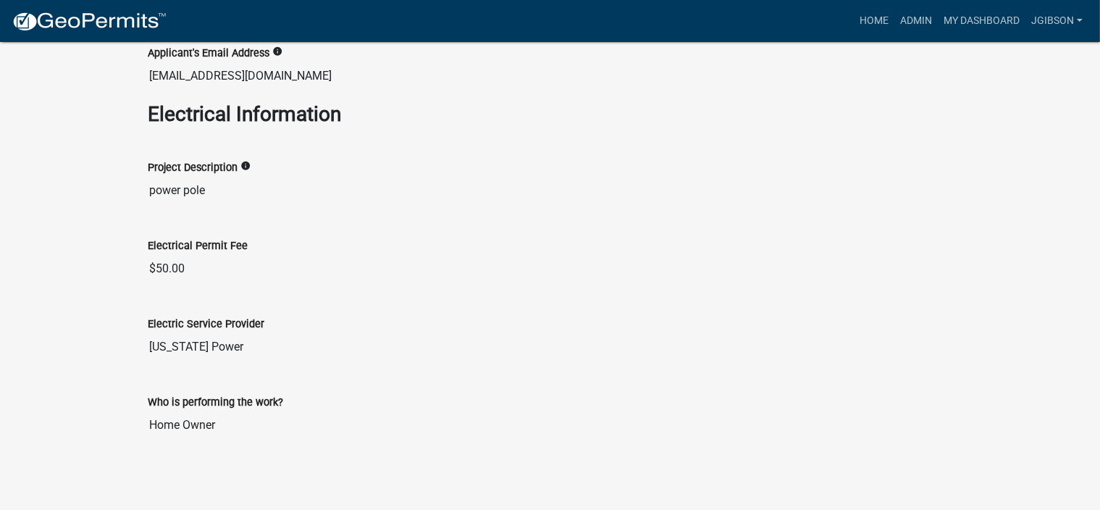
drag, startPoint x: 429, startPoint y: 285, endPoint x: 433, endPoint y: 293, distance: 9.1
click at [435, 294] on wm-data-entity-view-list "Applicant's Information Applicant's Name info [PERSON_NAME] Applicant's Mailing…" at bounding box center [550, 63] width 804 height 776
click at [728, 54] on div "Applicant's Email Address info" at bounding box center [550, 52] width 804 height 17
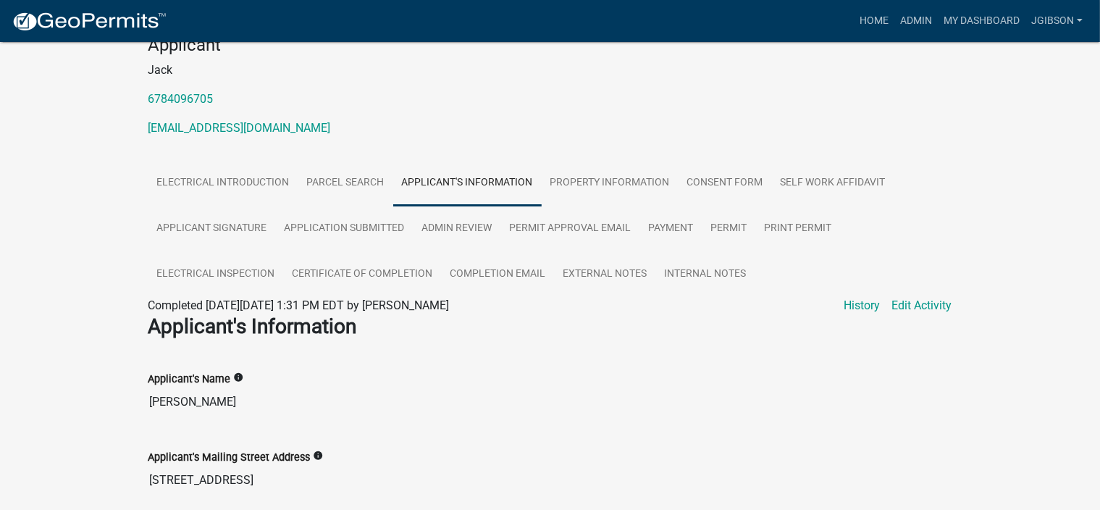
scroll to position [0, 0]
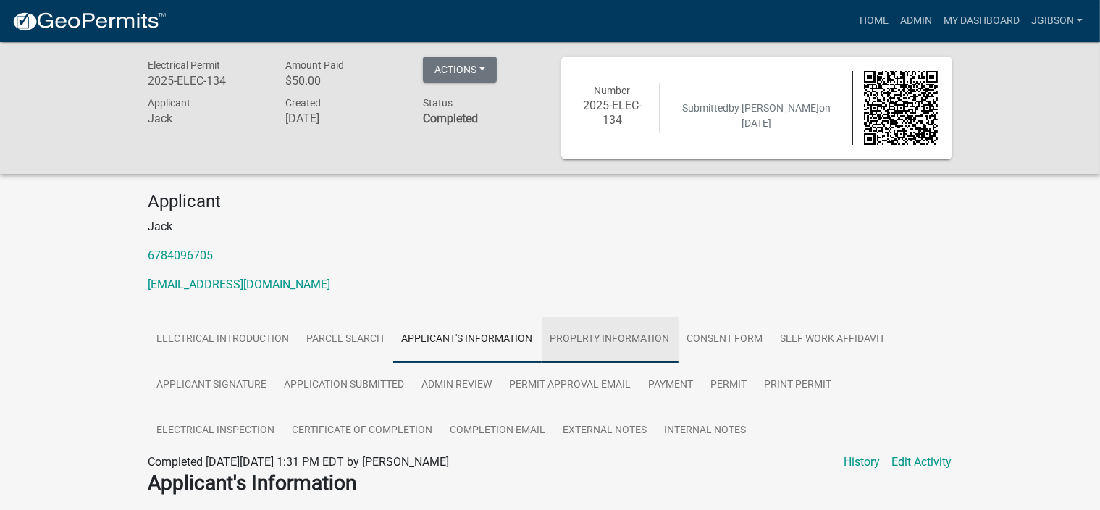
click at [596, 340] on link "Property Information" at bounding box center [610, 340] width 137 height 46
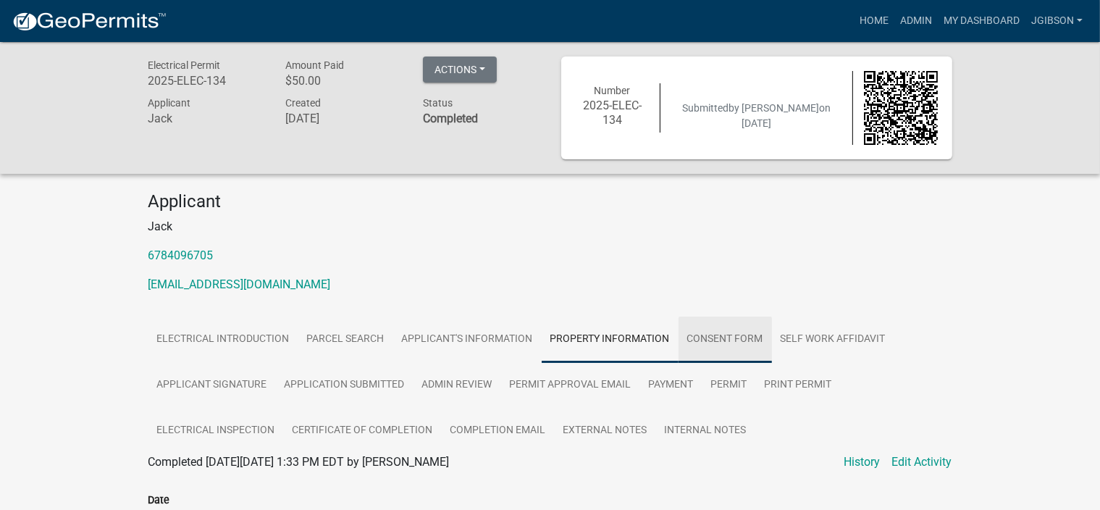
click at [710, 340] on link "Consent Form" at bounding box center [725, 340] width 93 height 46
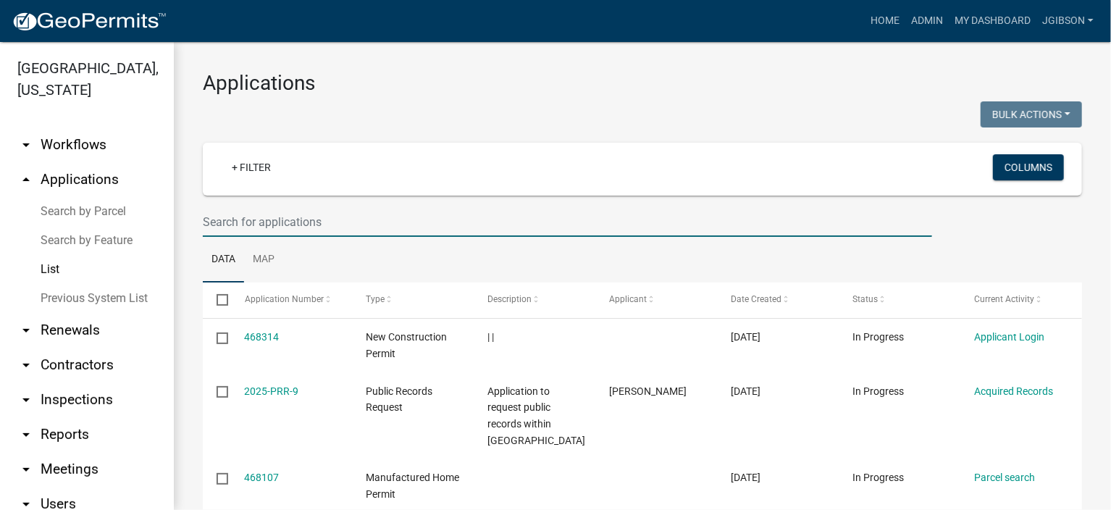
click at [246, 222] on input "text" at bounding box center [567, 222] width 729 height 30
type input "1"
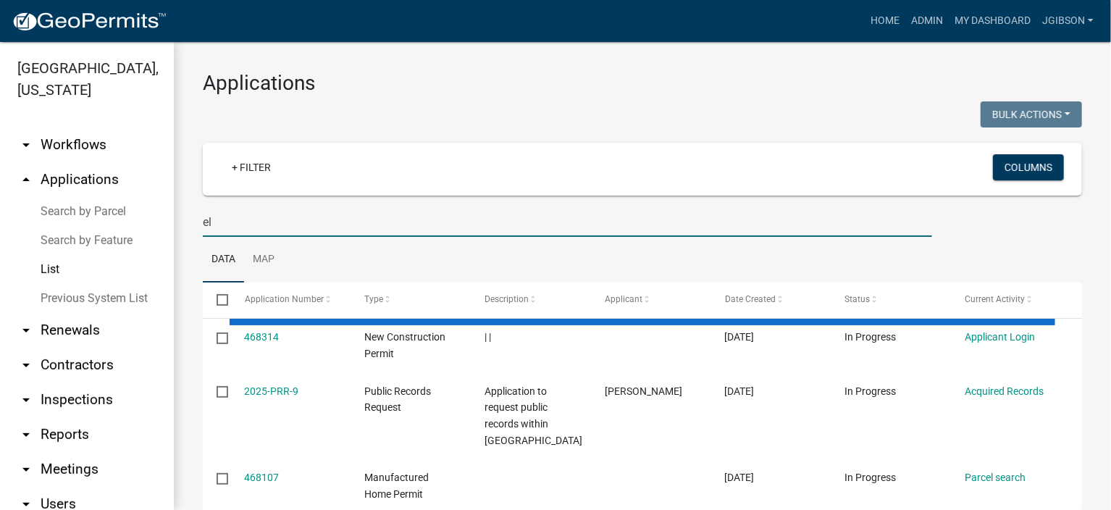
type input "e"
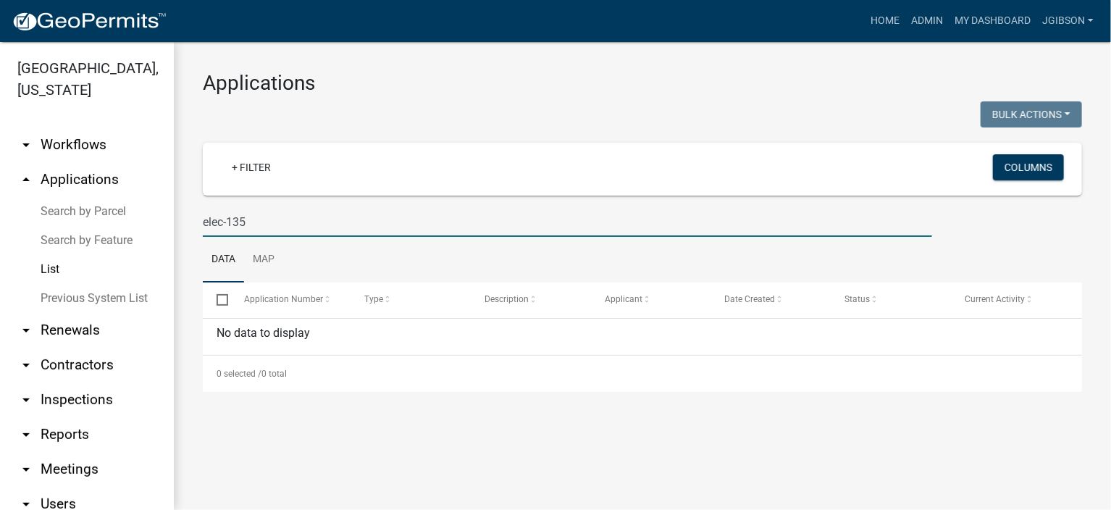
type input "elec-135"
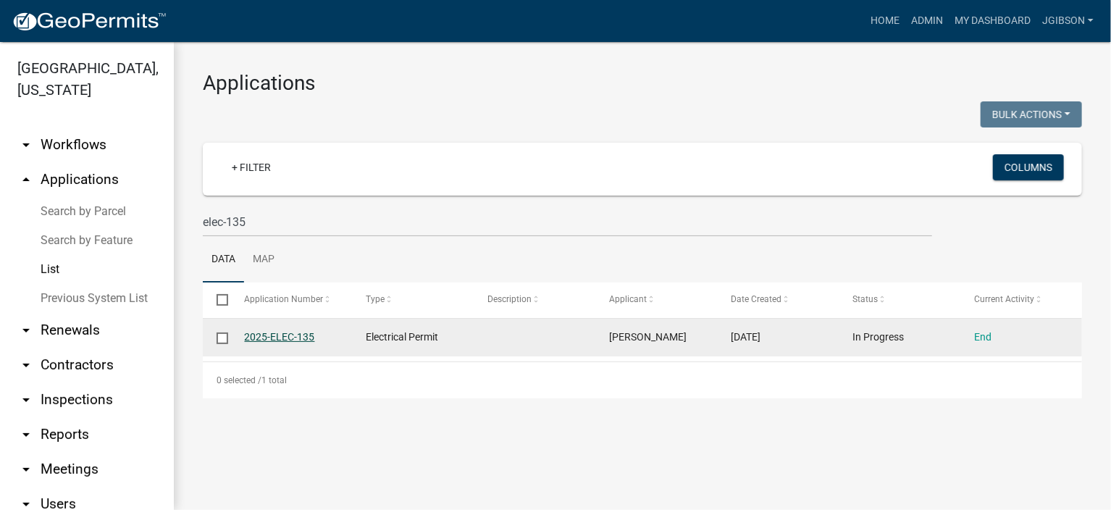
click at [266, 338] on link "2025-ELEC-135" at bounding box center [280, 337] width 70 height 12
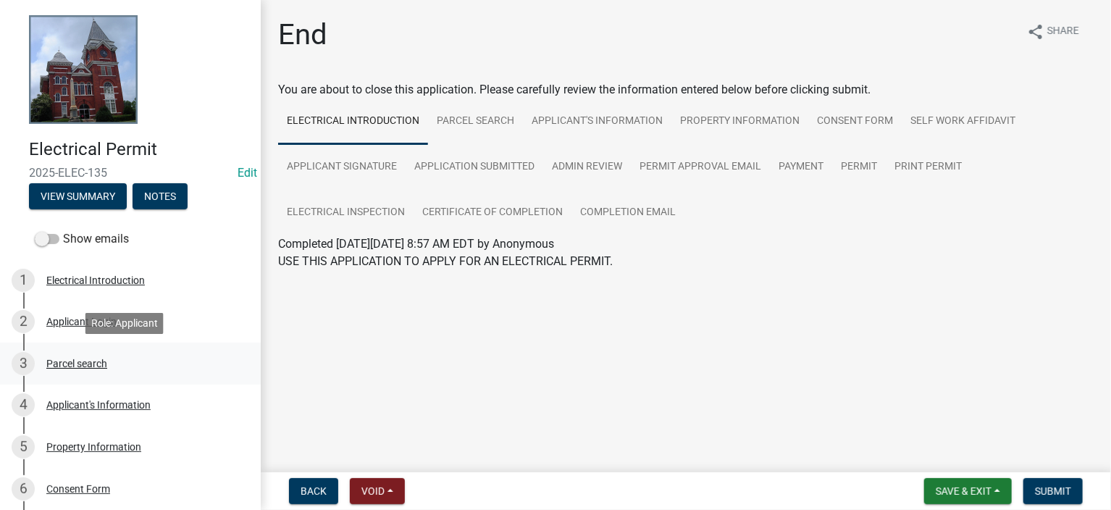
click at [80, 355] on div "3 Parcel search" at bounding box center [125, 363] width 226 height 23
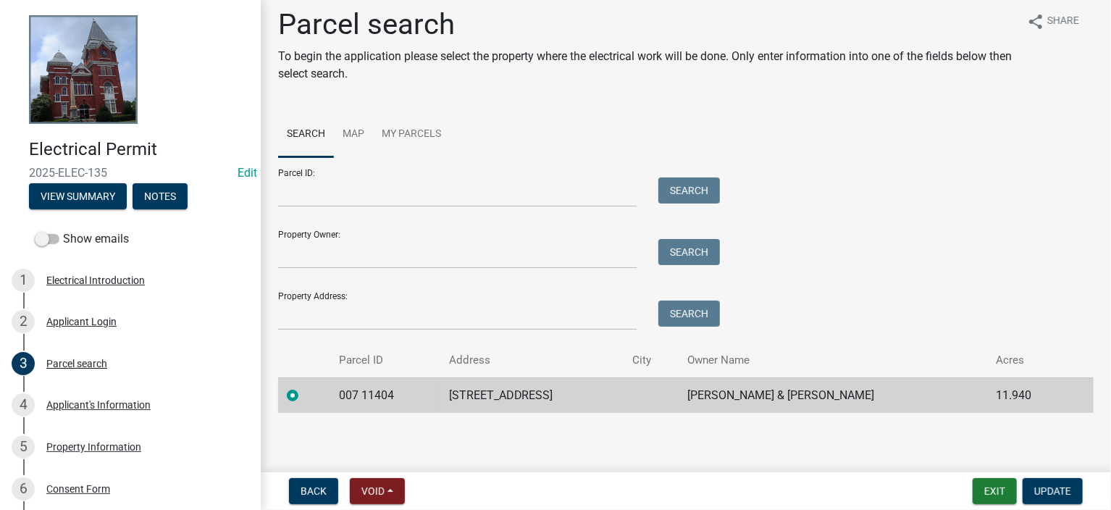
scroll to position [12, 0]
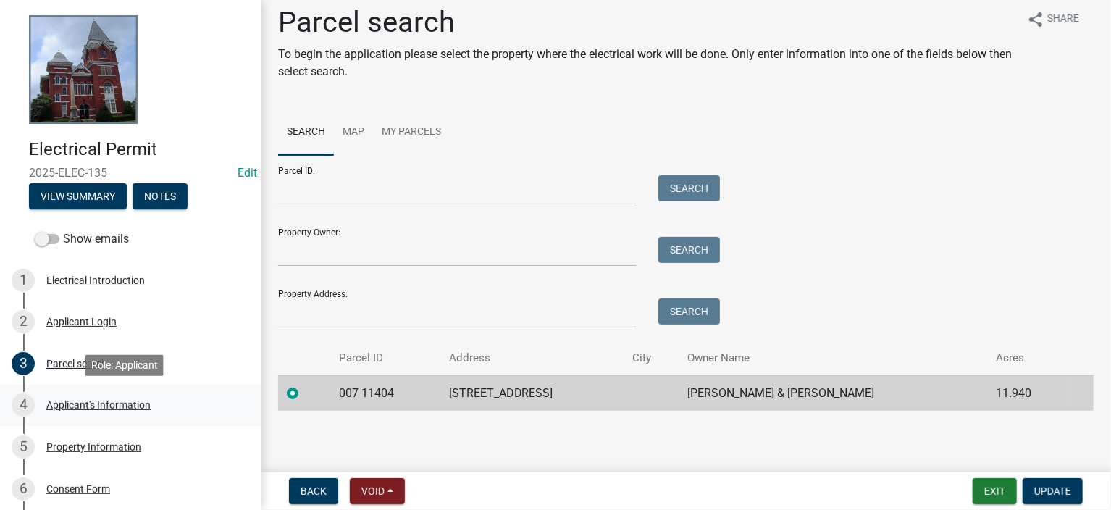
click at [118, 399] on div "4 Applicant's Information" at bounding box center [125, 404] width 226 height 23
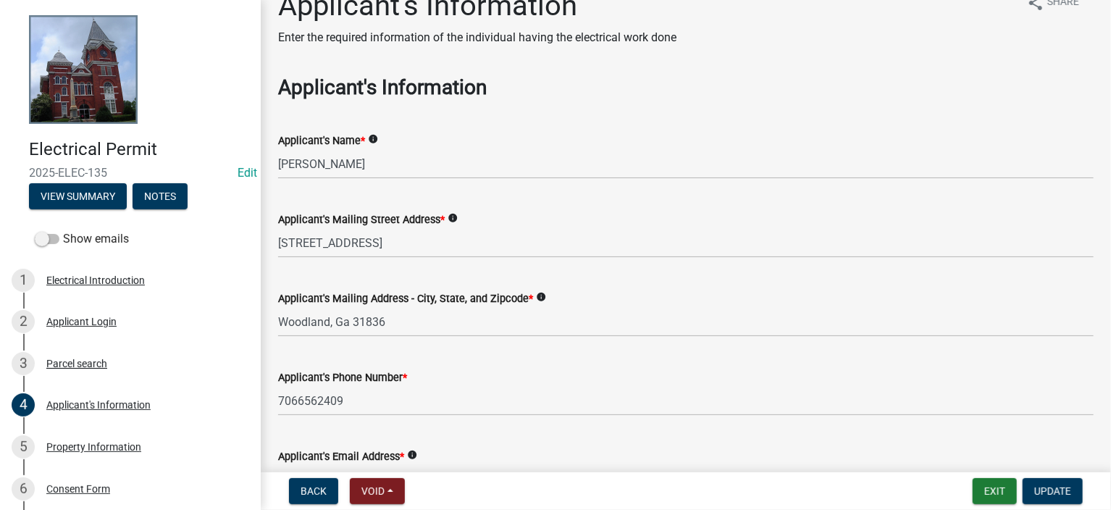
scroll to position [0, 0]
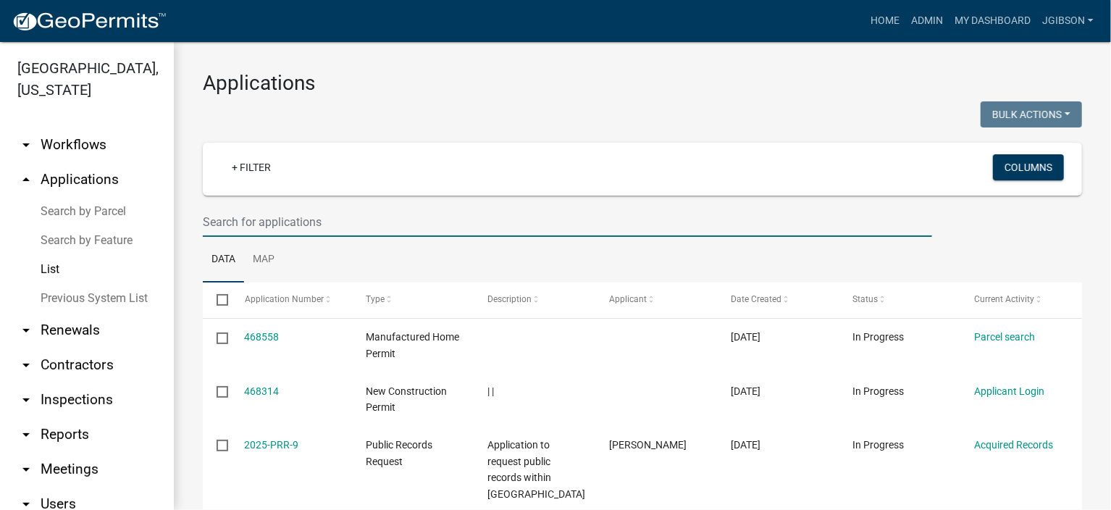
click at [249, 219] on input "text" at bounding box center [567, 222] width 729 height 30
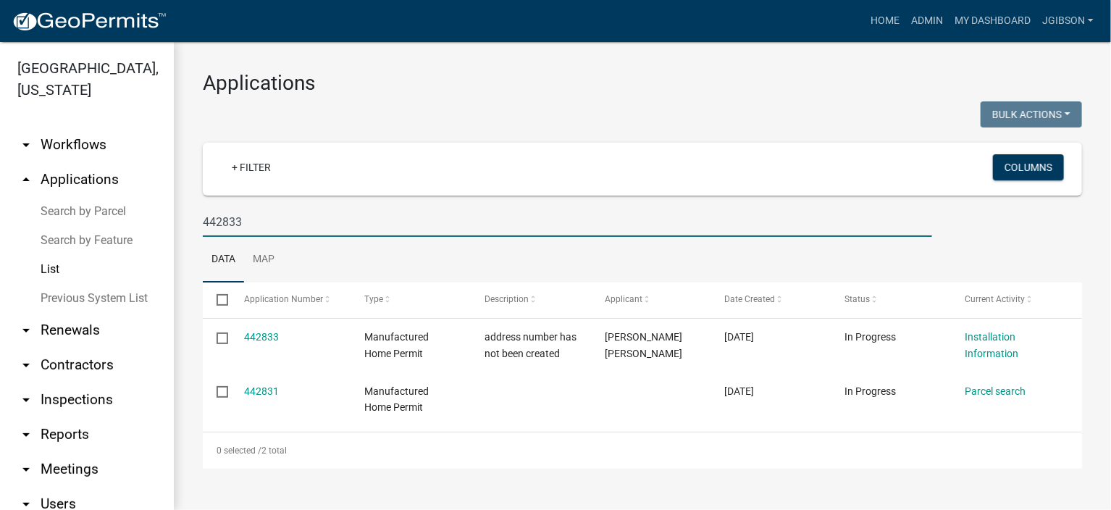
type input "442833"
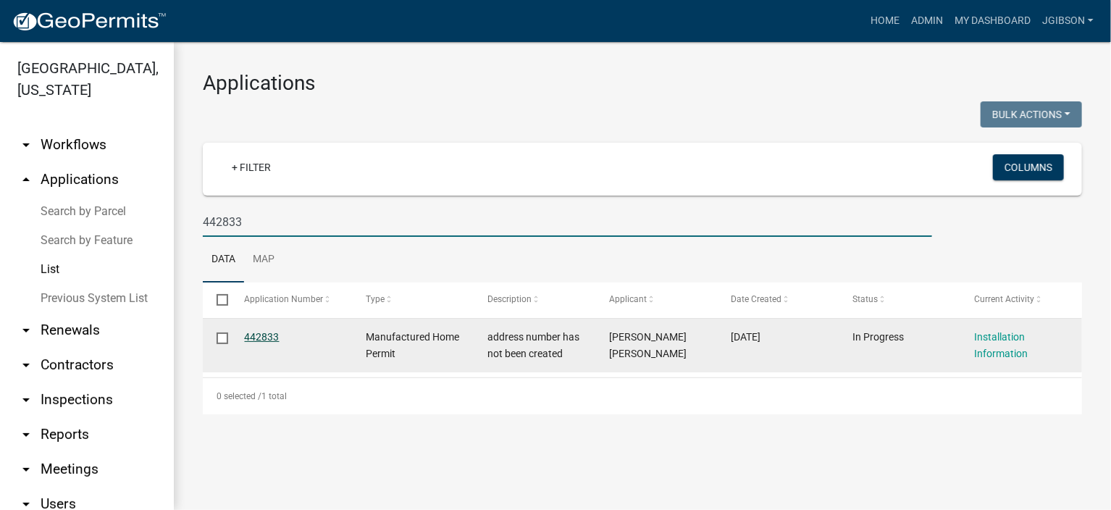
click at [263, 335] on link "442833" at bounding box center [262, 337] width 35 height 12
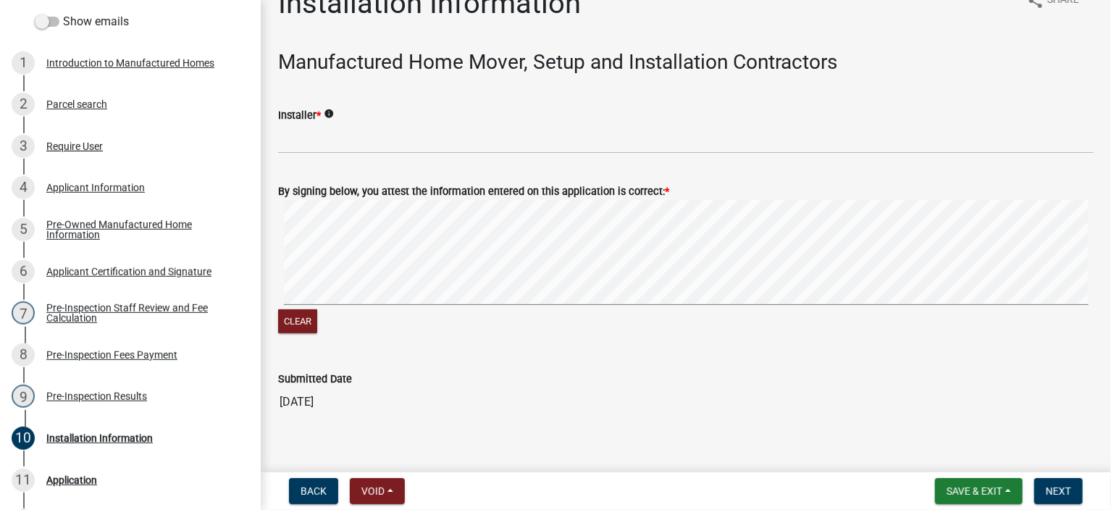
scroll to position [49, 0]
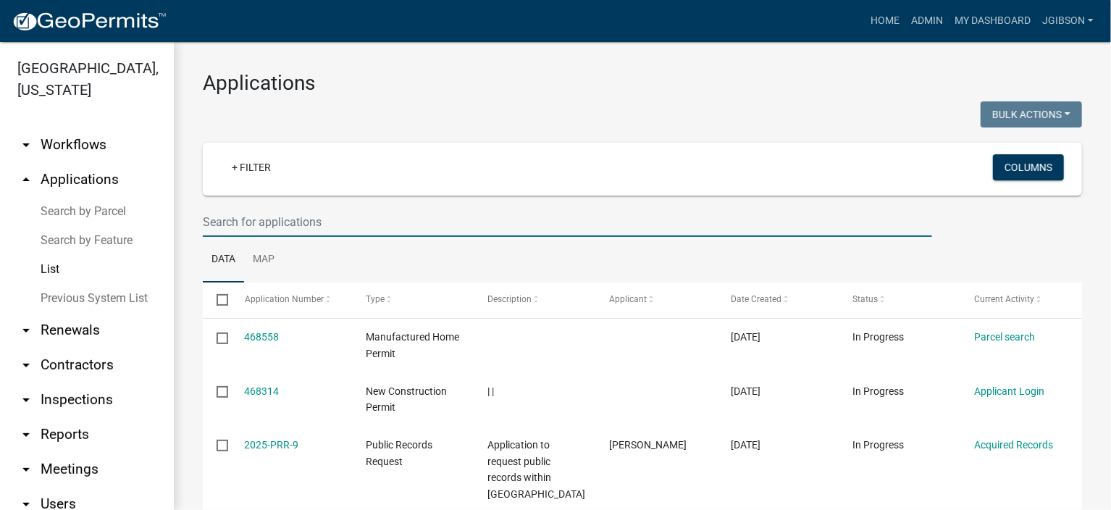
click at [248, 226] on input "text" at bounding box center [567, 222] width 729 height 30
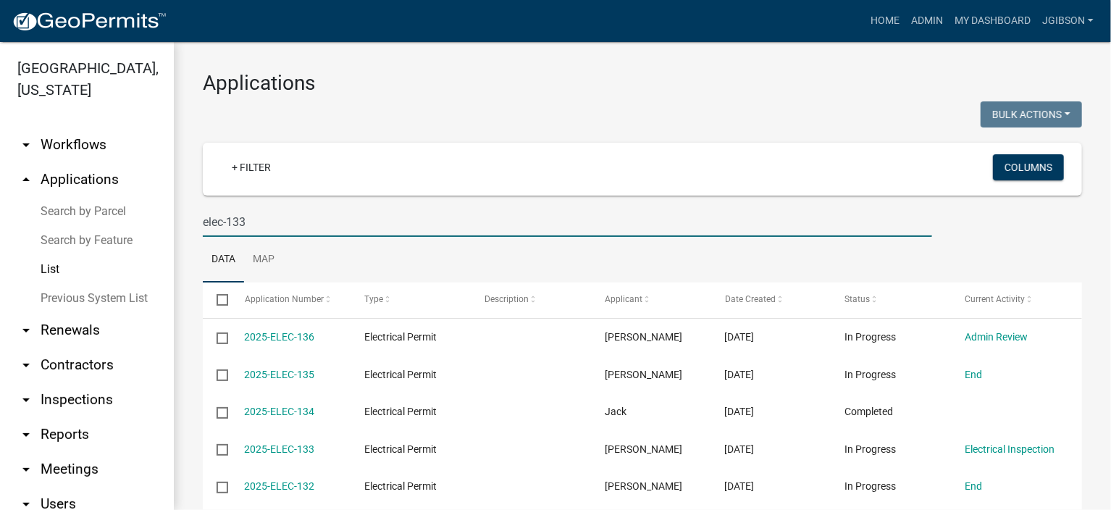
type input "elec-133"
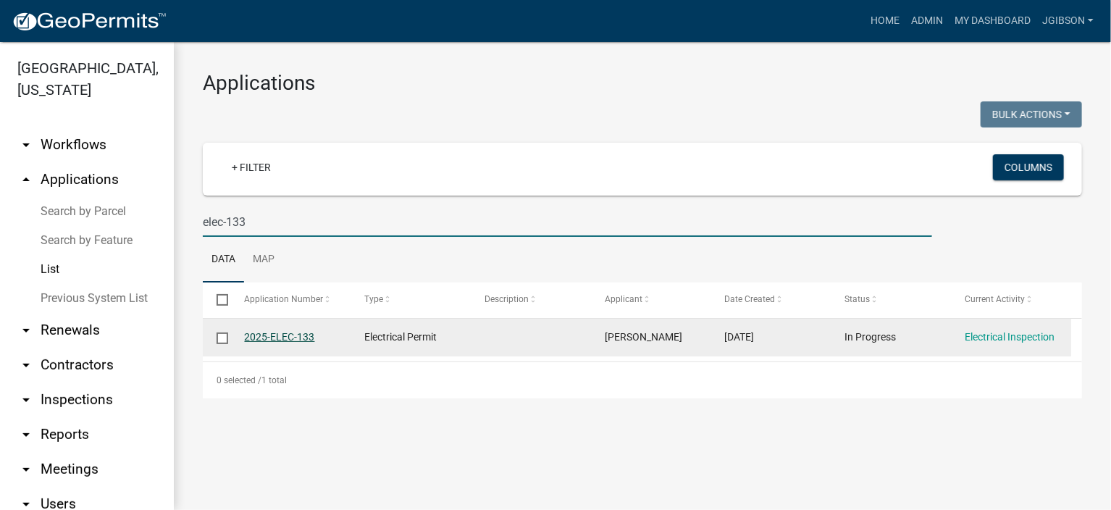
click at [284, 335] on link "2025-ELEC-133" at bounding box center [280, 337] width 70 height 12
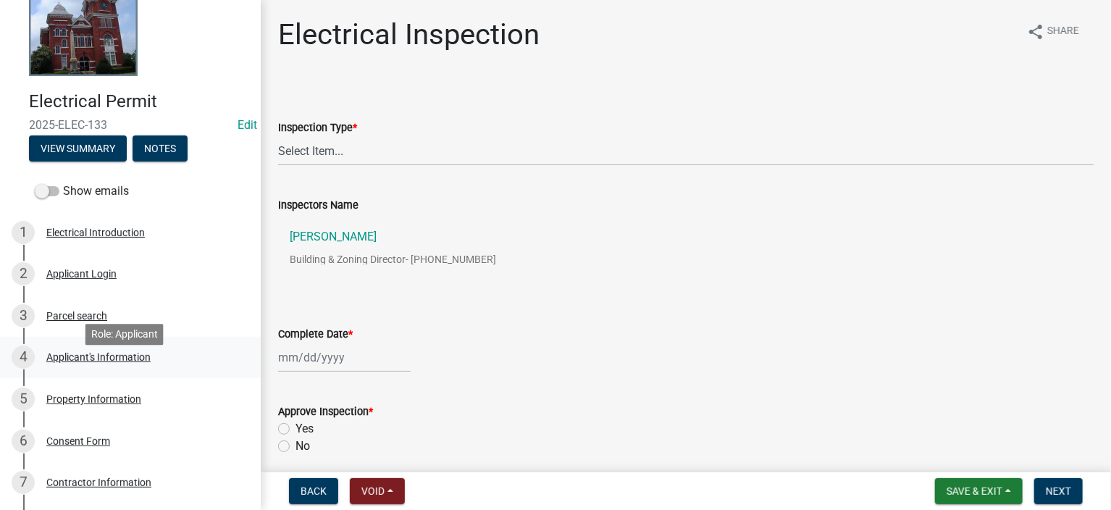
scroll to position [72, 0]
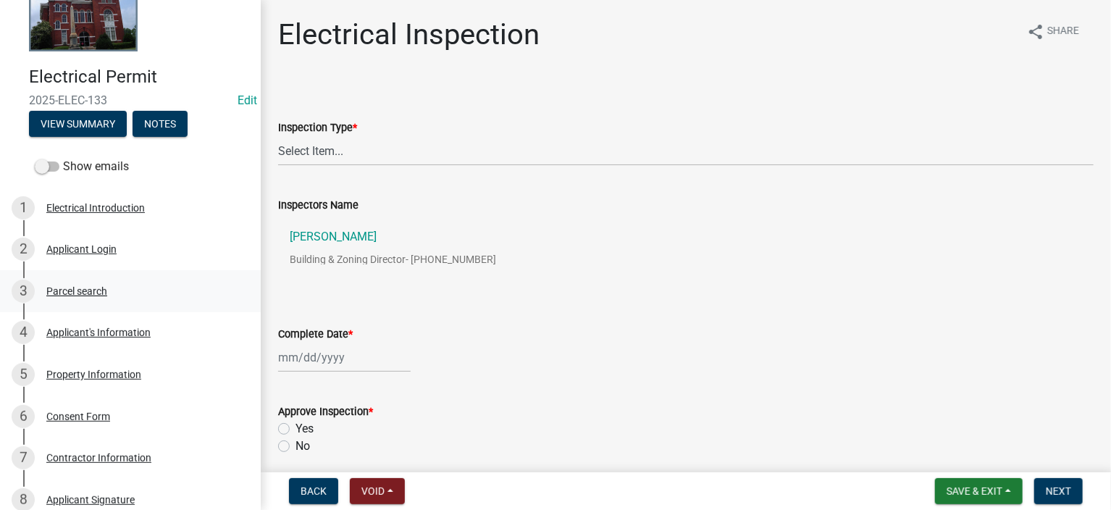
click at [103, 286] on div "Parcel search" at bounding box center [76, 291] width 61 height 10
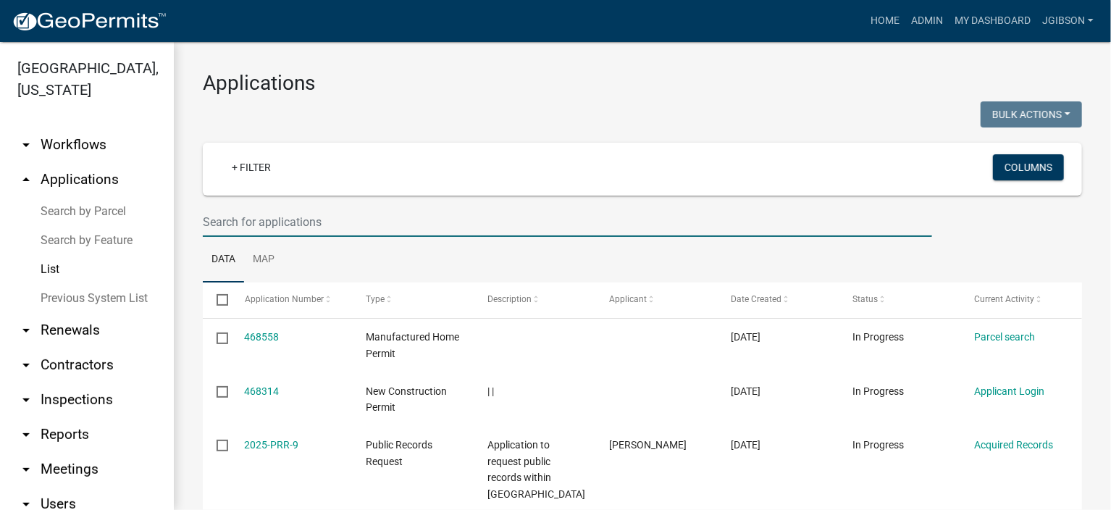
click at [261, 222] on input "text" at bounding box center [567, 222] width 729 height 30
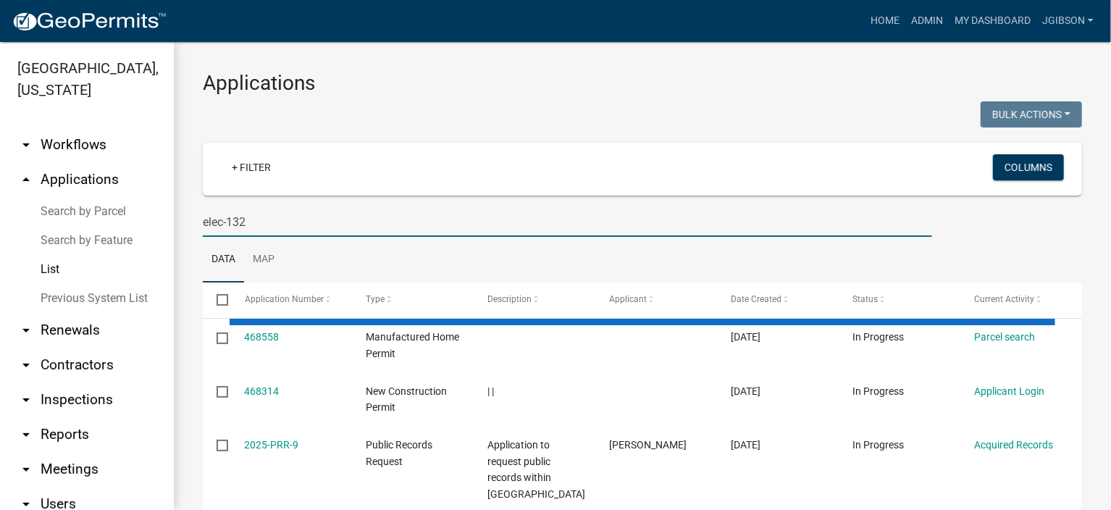
type input "elec-132"
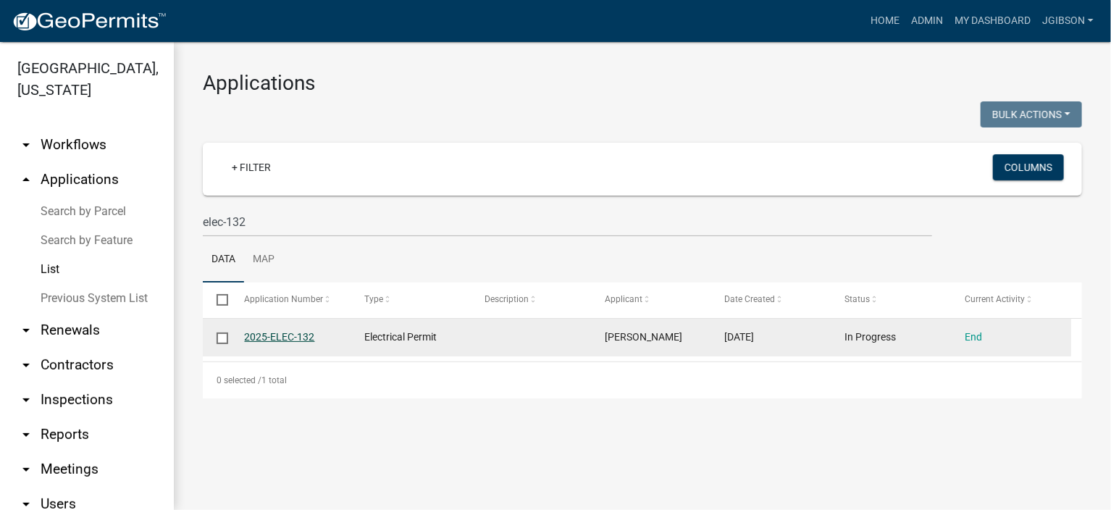
click at [290, 339] on link "2025-ELEC-132" at bounding box center [280, 337] width 70 height 12
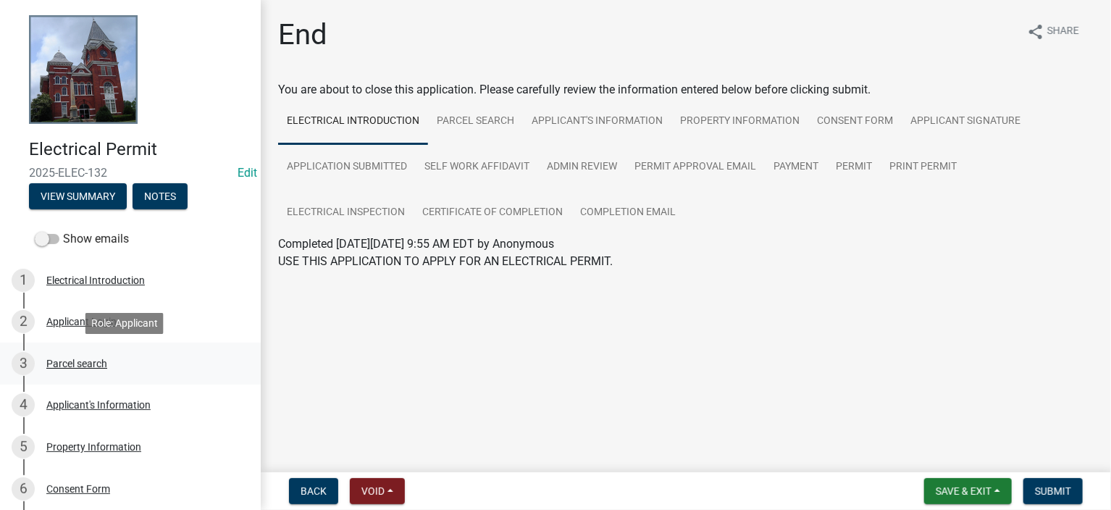
click at [91, 359] on div "Parcel search" at bounding box center [76, 364] width 61 height 10
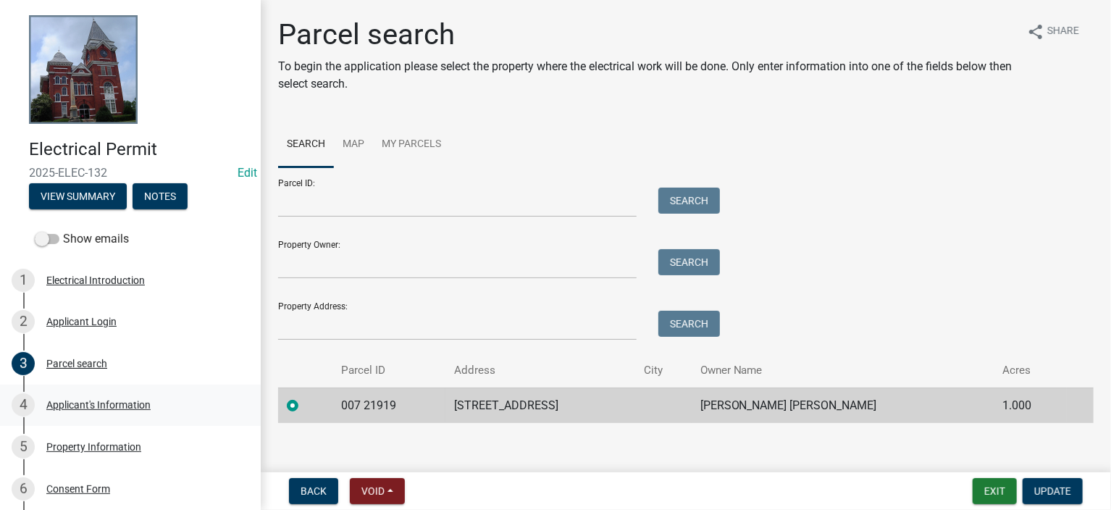
click at [115, 396] on div "4 Applicant's Information" at bounding box center [125, 404] width 226 height 23
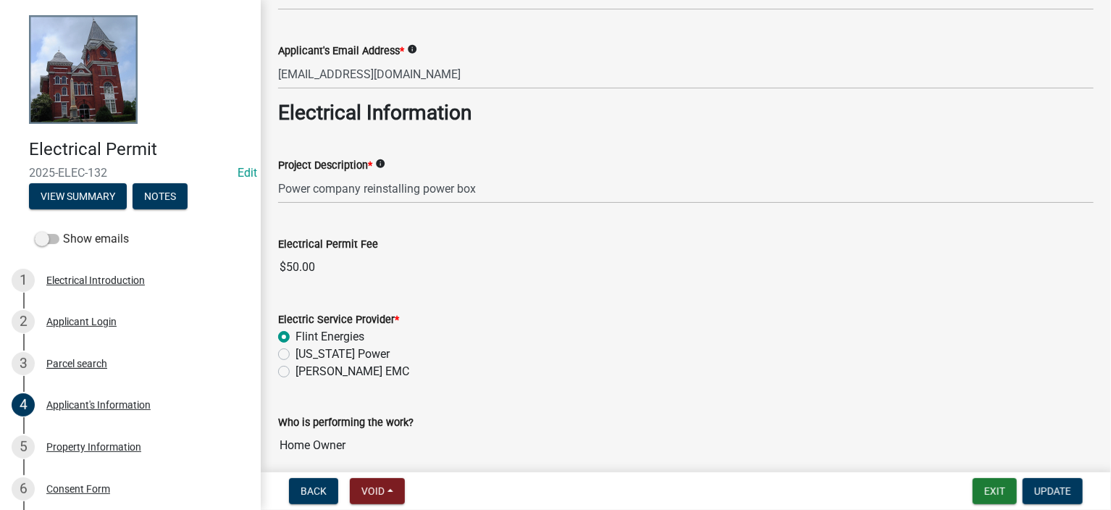
scroll to position [495, 0]
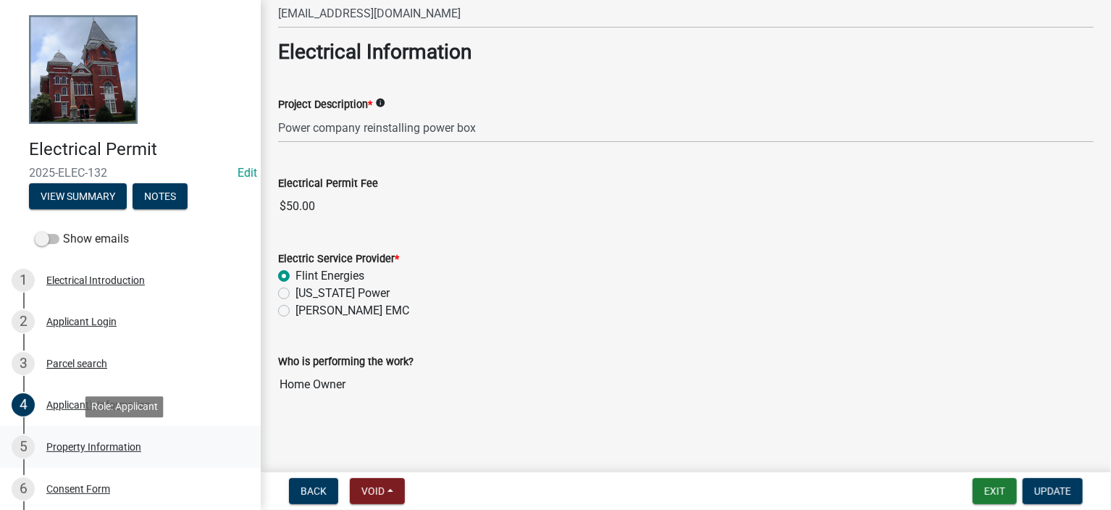
click at [90, 439] on div "5 Property Information" at bounding box center [125, 446] width 226 height 23
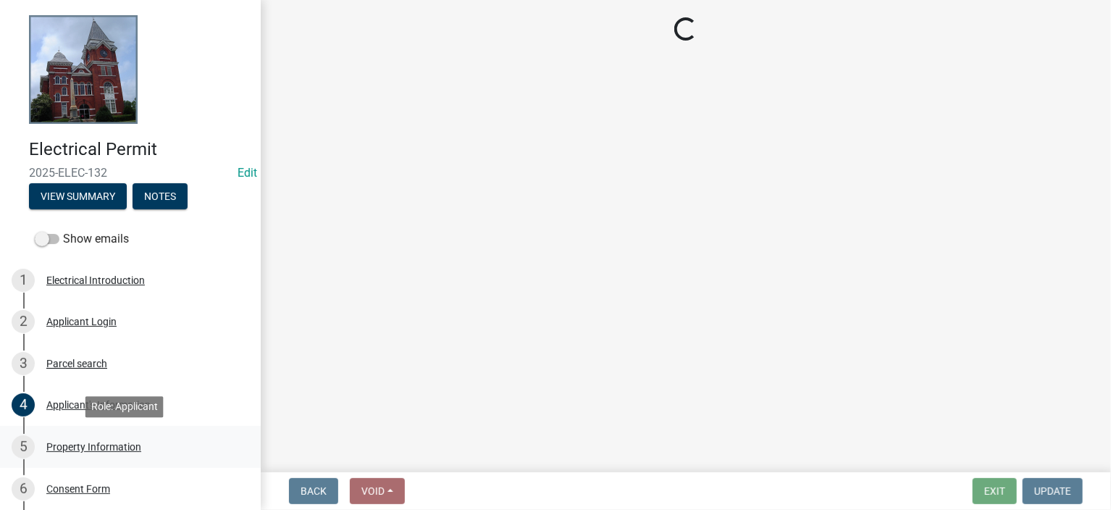
scroll to position [0, 0]
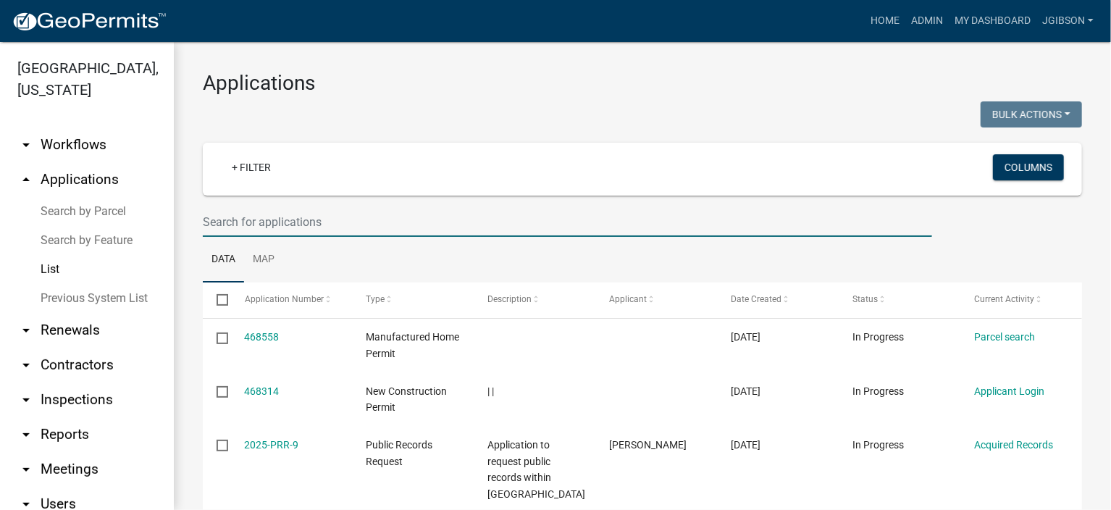
click at [267, 215] on input "text" at bounding box center [567, 222] width 729 height 30
type input "elec-133"
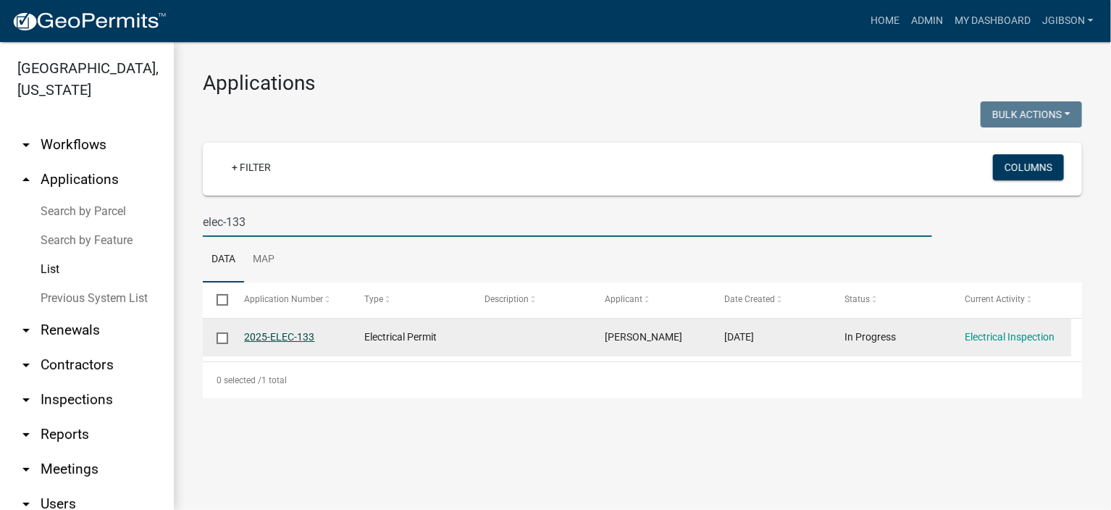
click at [296, 333] on link "2025-ELEC-133" at bounding box center [280, 337] width 70 height 12
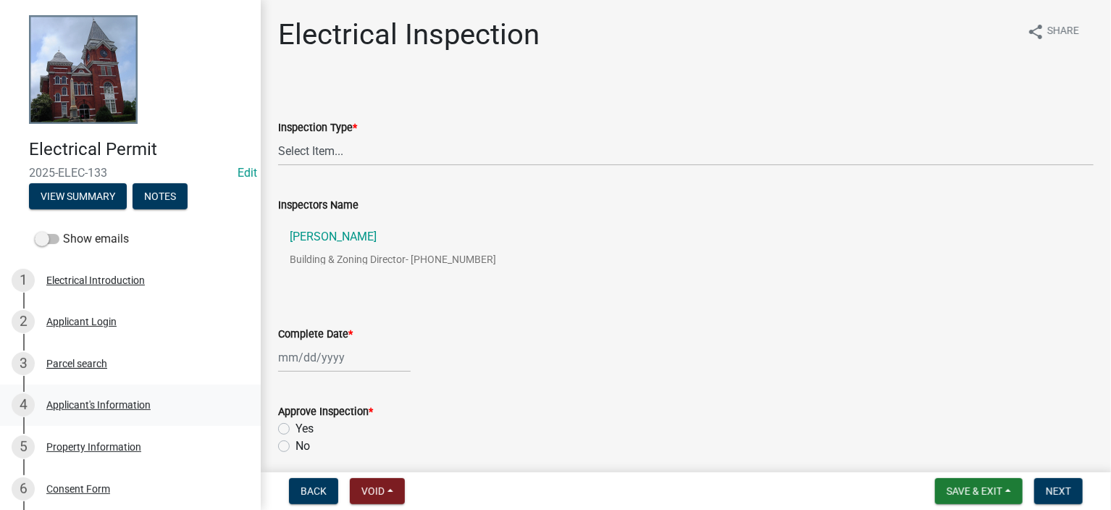
click at [110, 402] on div "Applicant's Information" at bounding box center [98, 405] width 104 height 10
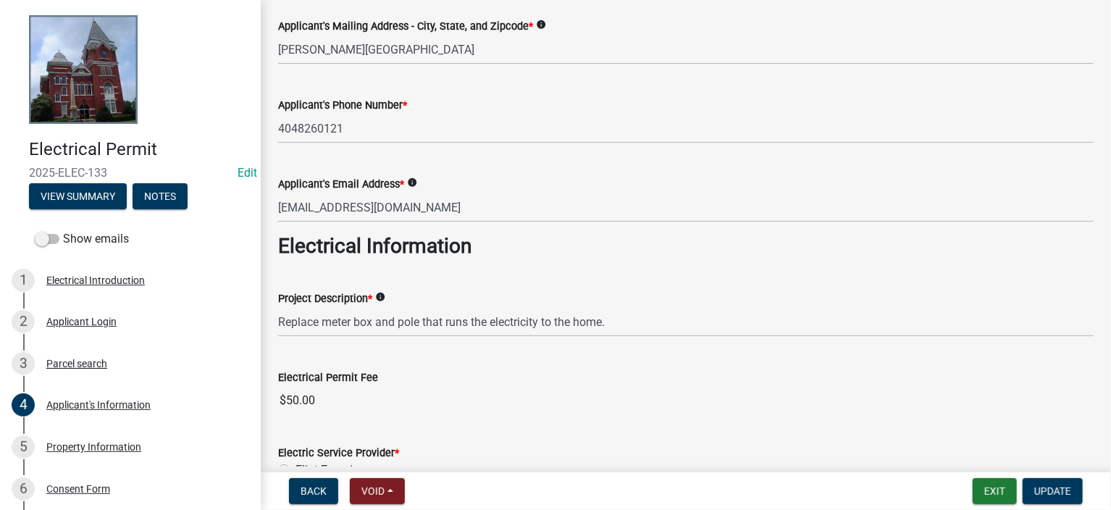
scroll to position [362, 0]
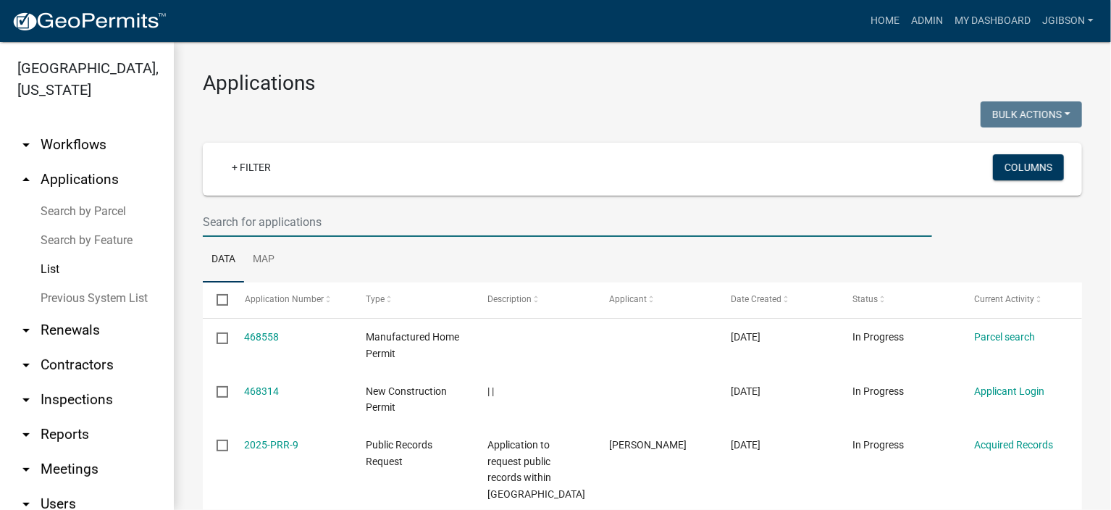
click at [251, 219] on input "text" at bounding box center [567, 222] width 729 height 30
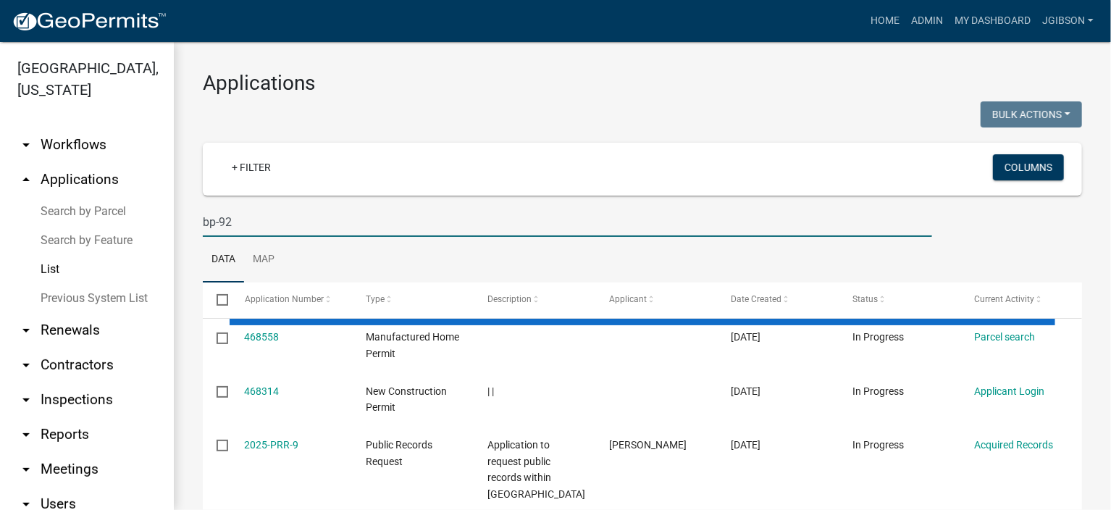
type input "bp-92"
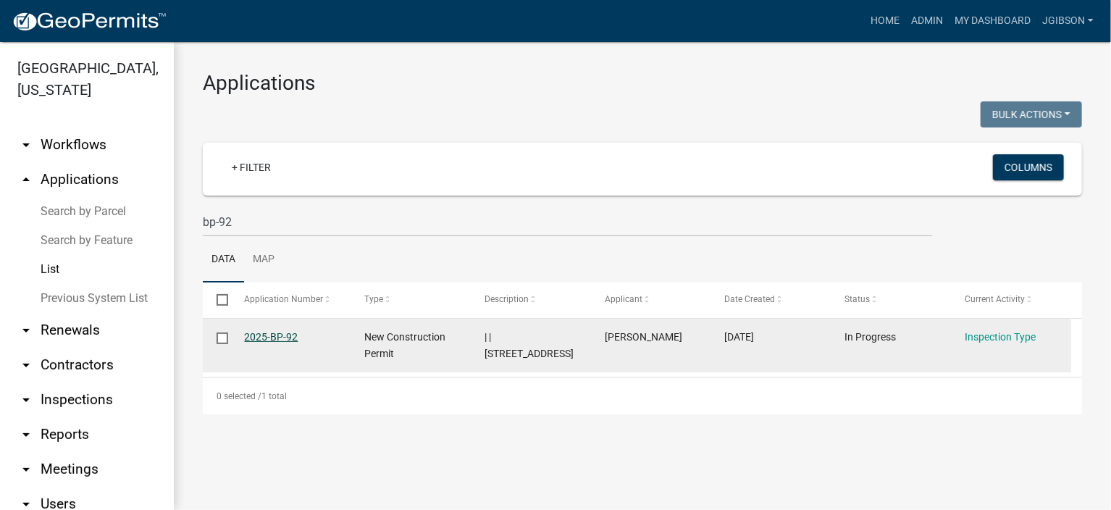
click at [282, 335] on link "2025-BP-92" at bounding box center [272, 337] width 54 height 12
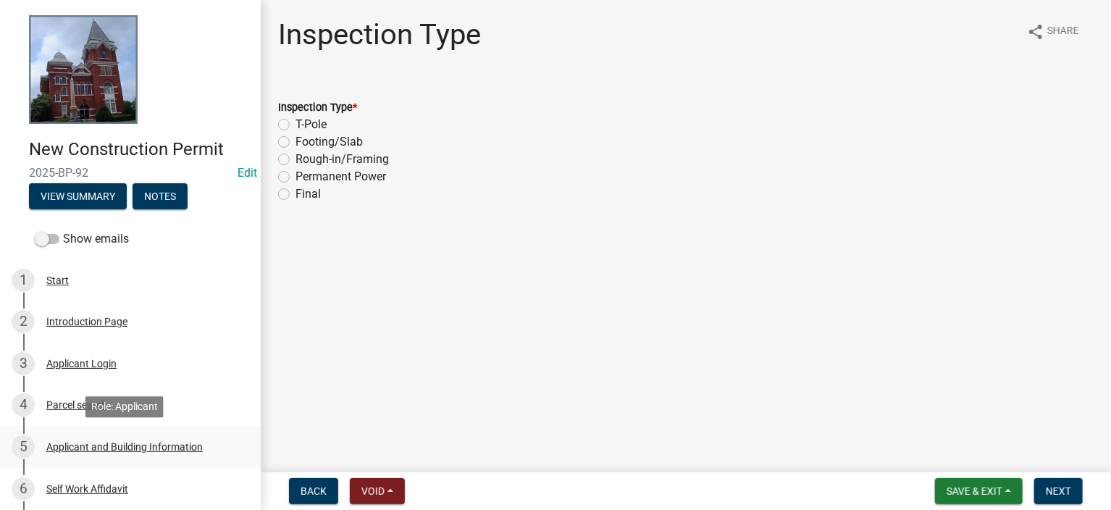
click at [92, 444] on div "Applicant and Building Information" at bounding box center [124, 447] width 156 height 10
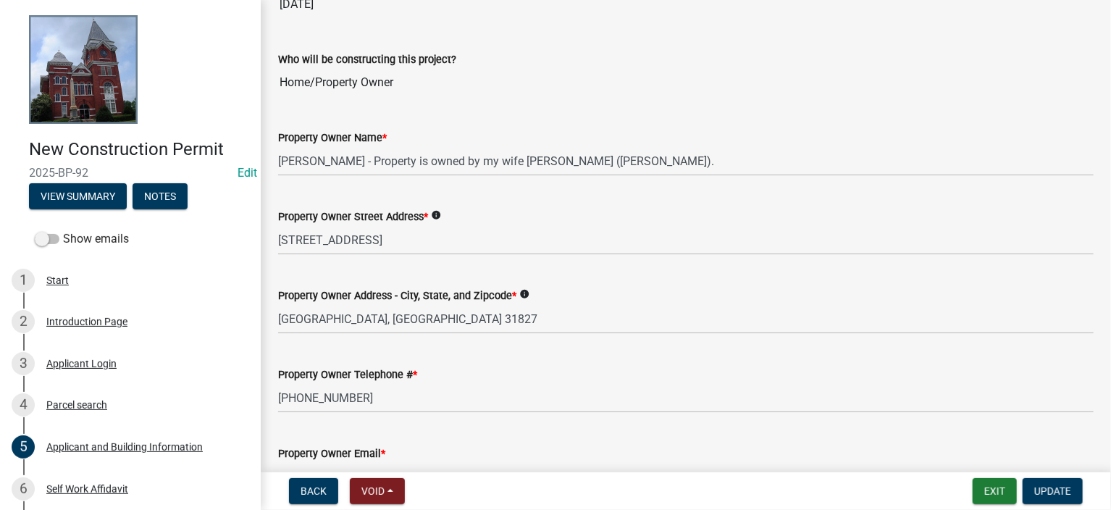
scroll to position [72, 0]
